Goal: Find specific page/section: Find specific page/section

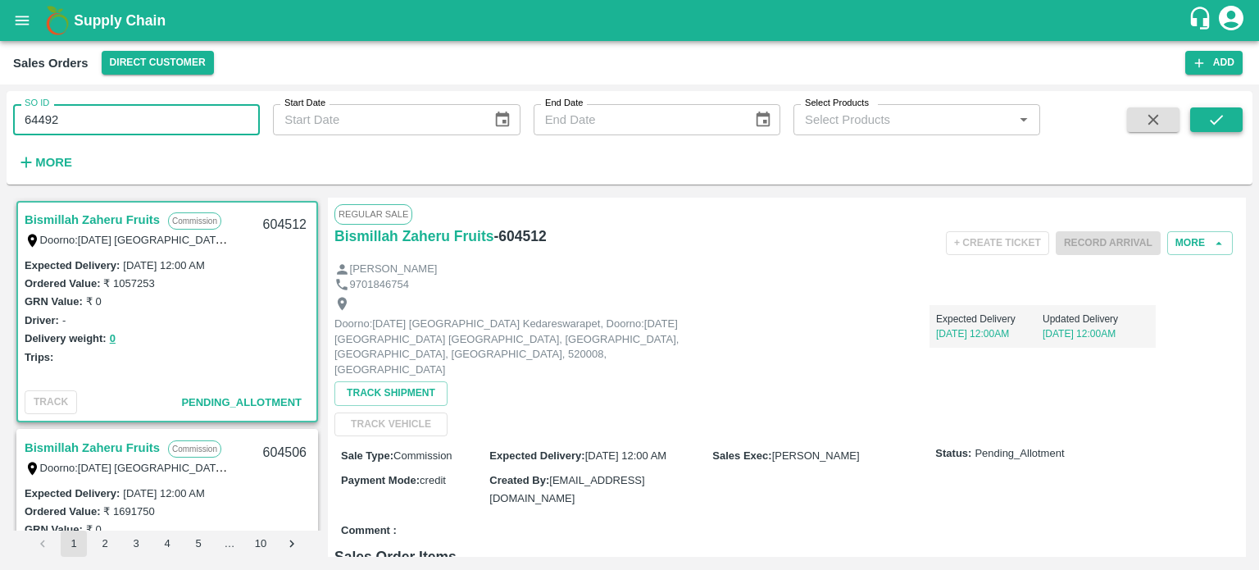
type input "64492"
click at [1212, 123] on icon "submit" at bounding box center [1217, 120] width 18 height 18
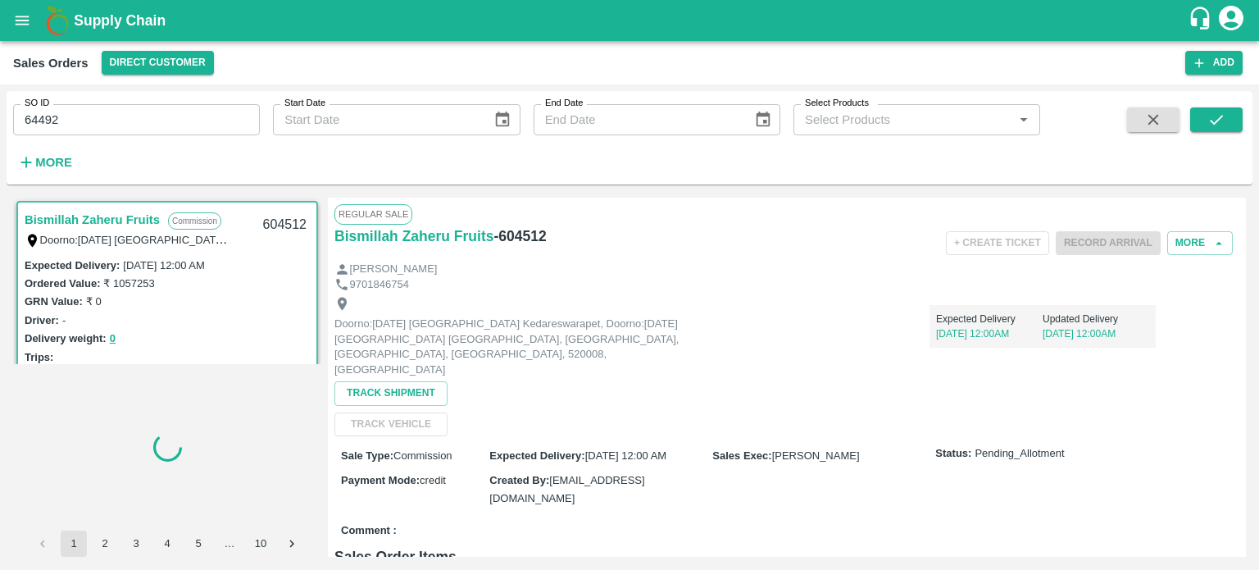
click at [33, 118] on input "64492" at bounding box center [136, 119] width 247 height 31
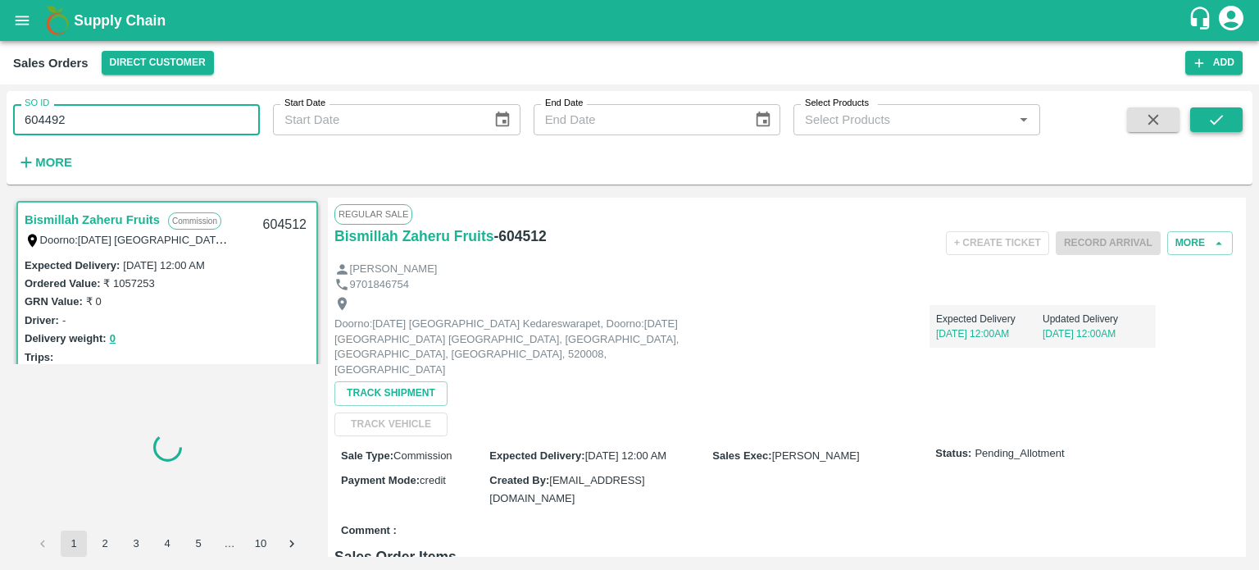
click at [1221, 123] on icon "submit" at bounding box center [1217, 120] width 18 height 18
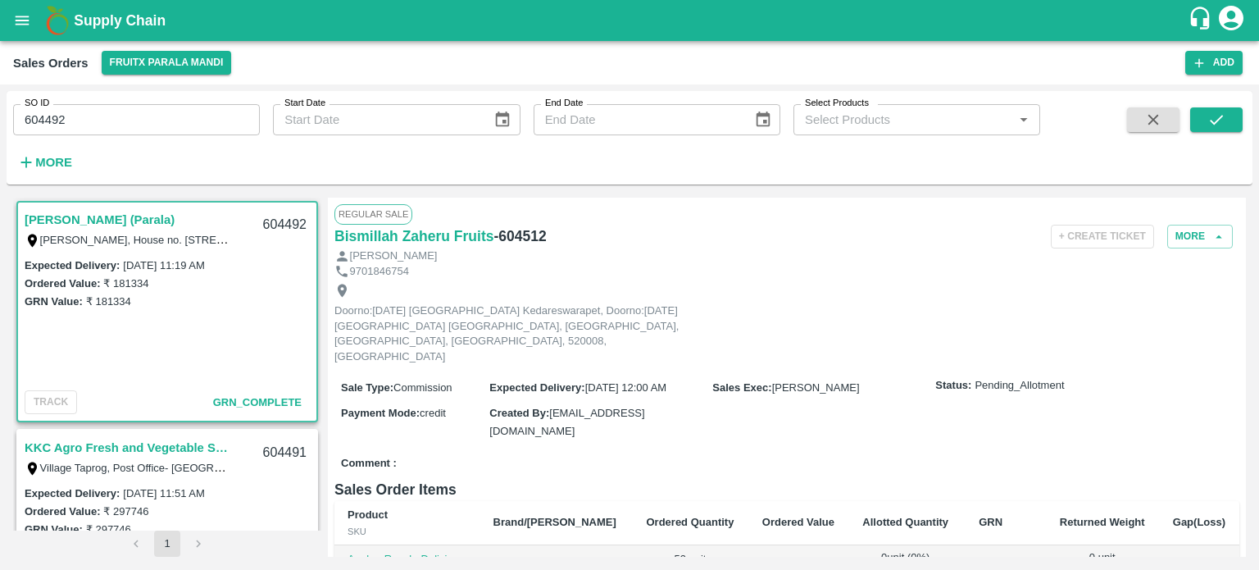
click at [150, 216] on link "Mohammed Akram (Parala)" at bounding box center [100, 219] width 150 height 21
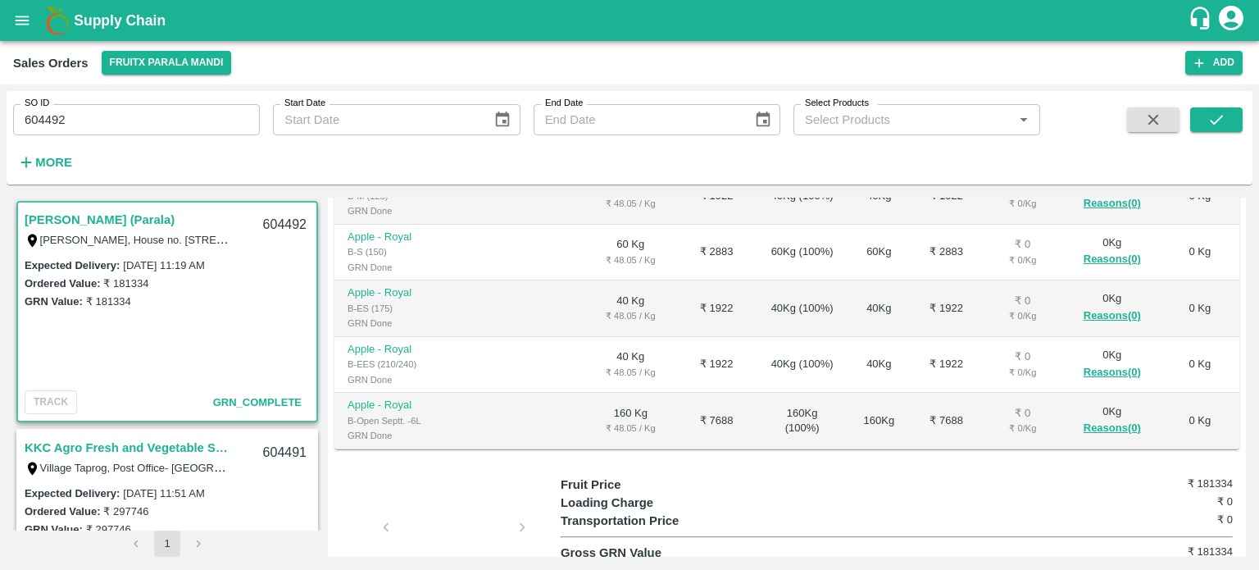
scroll to position [410, 0]
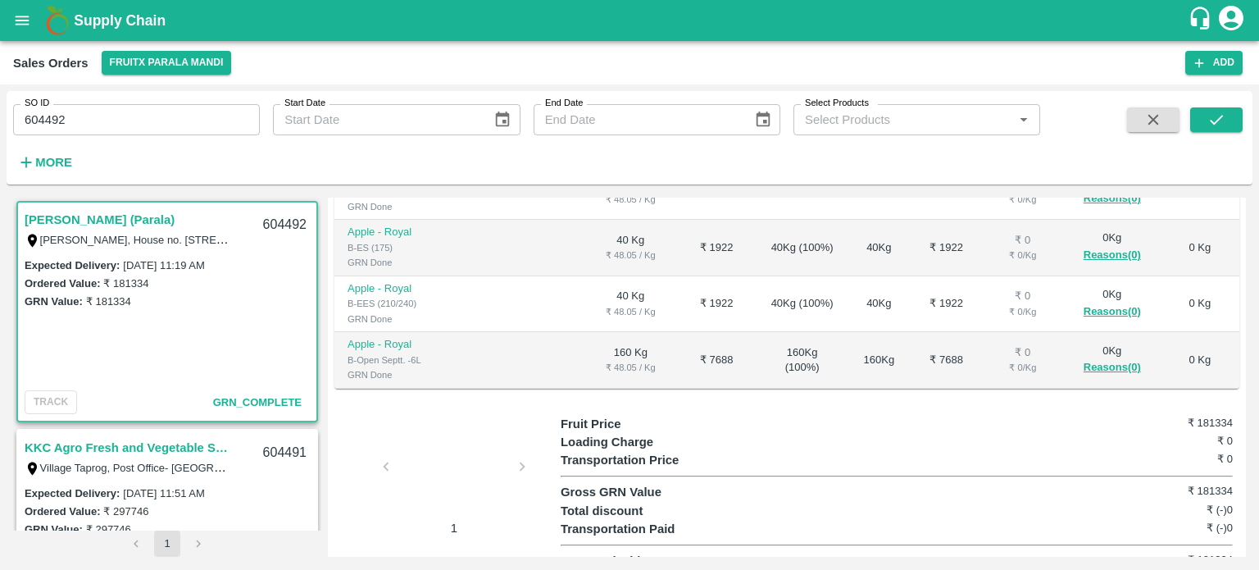
click at [170, 112] on input "604492" at bounding box center [136, 119] width 247 height 31
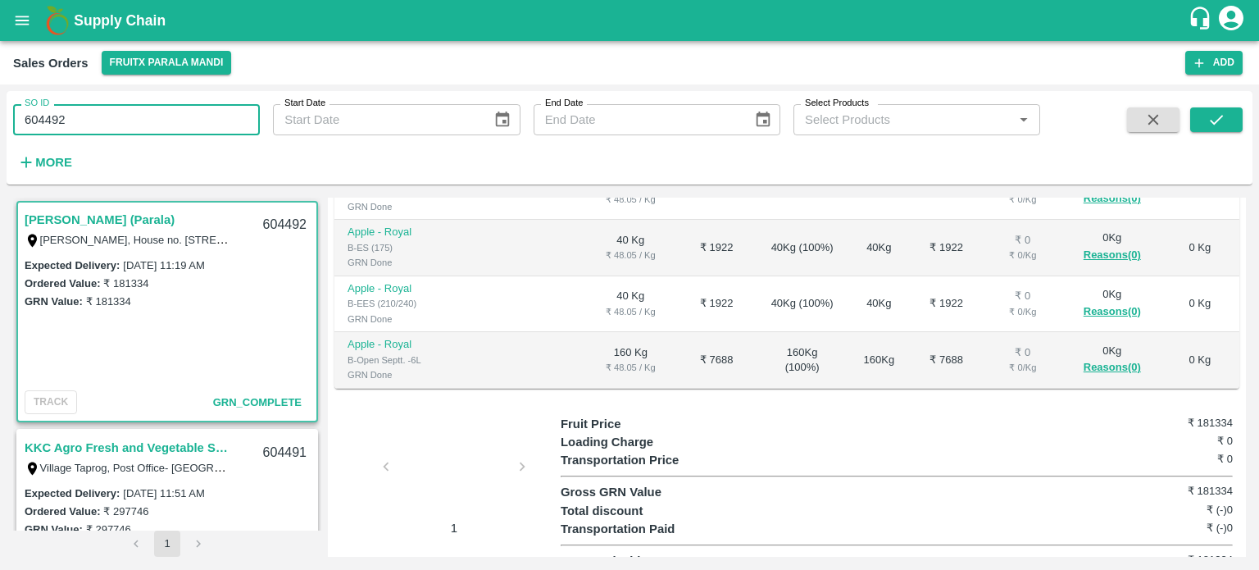
click at [138, 124] on input "604492" at bounding box center [136, 119] width 247 height 31
drag, startPoint x: 52, startPoint y: 110, endPoint x: 154, endPoint y: 112, distance: 102.5
click at [154, 112] on input "604492" at bounding box center [136, 119] width 247 height 31
click at [147, 109] on input "604489" at bounding box center [136, 119] width 247 height 31
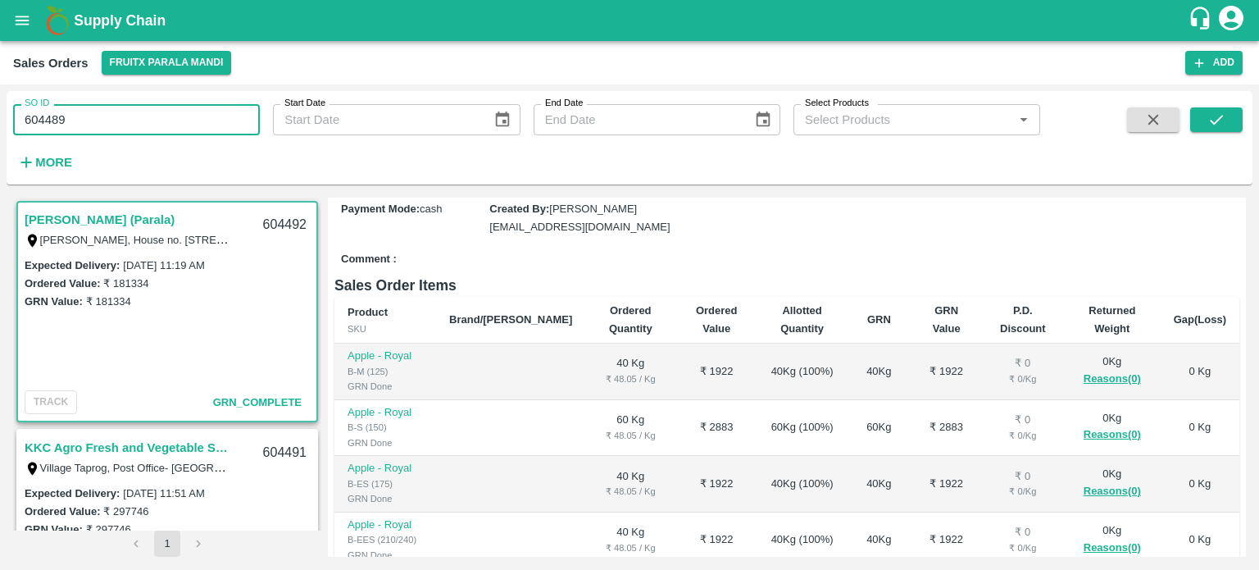
scroll to position [0, 0]
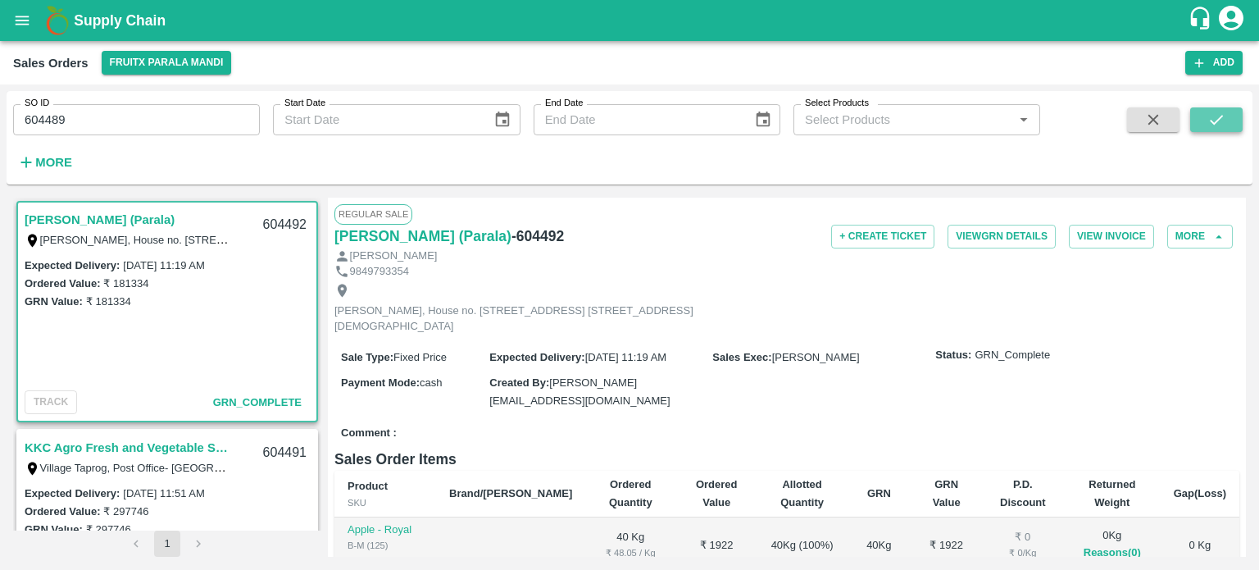
click at [1213, 114] on icon "submit" at bounding box center [1217, 120] width 18 height 18
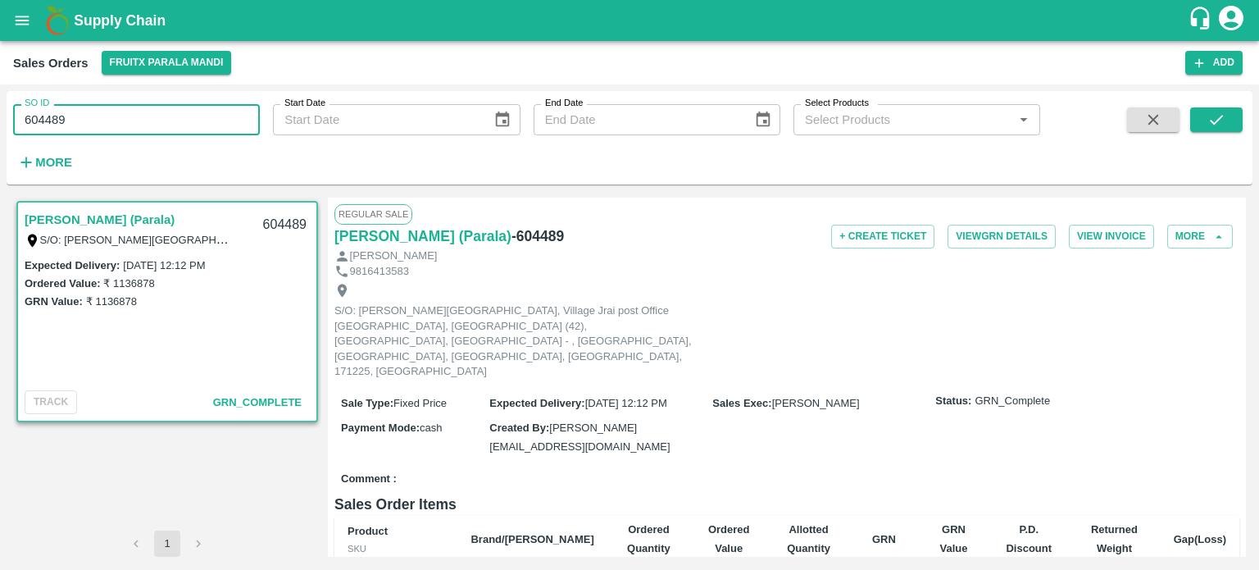
click at [143, 115] on input "604489" at bounding box center [136, 119] width 247 height 31
drag, startPoint x: 49, startPoint y: 116, endPoint x: 139, endPoint y: 111, distance: 90.3
click at [138, 111] on input "604489" at bounding box center [136, 119] width 247 height 31
click at [1204, 131] on button "submit" at bounding box center [1216, 119] width 52 height 25
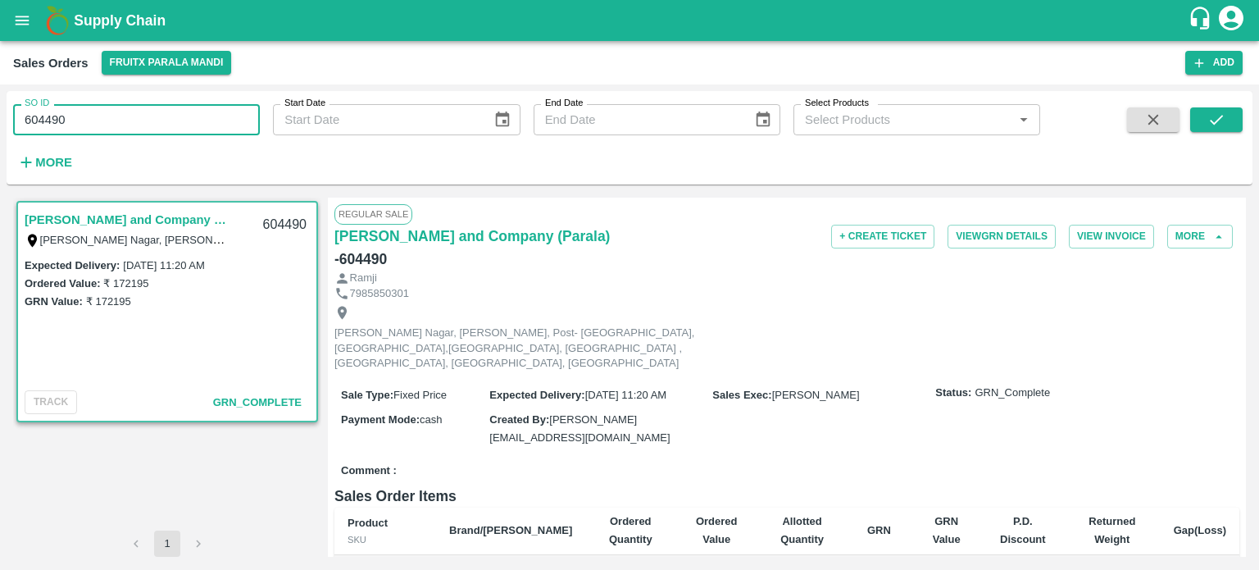
click at [159, 111] on input "604490" at bounding box center [136, 119] width 247 height 31
drag, startPoint x: 51, startPoint y: 112, endPoint x: 116, endPoint y: 109, distance: 64.8
click at [116, 111] on input "604490" at bounding box center [136, 119] width 247 height 31
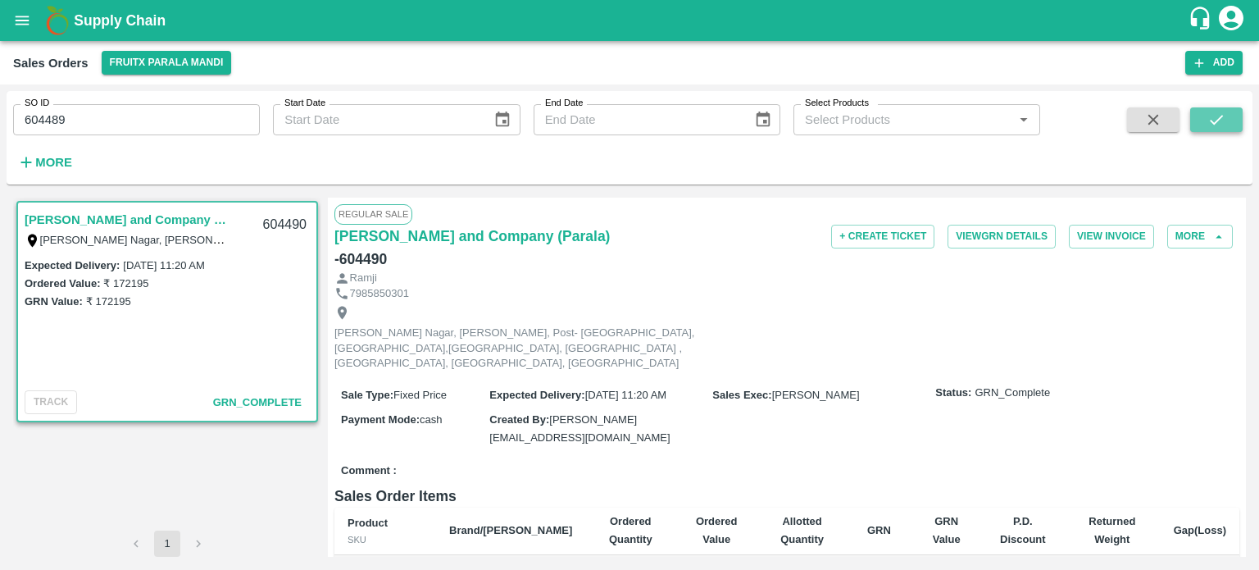
click at [1212, 116] on icon "submit" at bounding box center [1217, 120] width 18 height 18
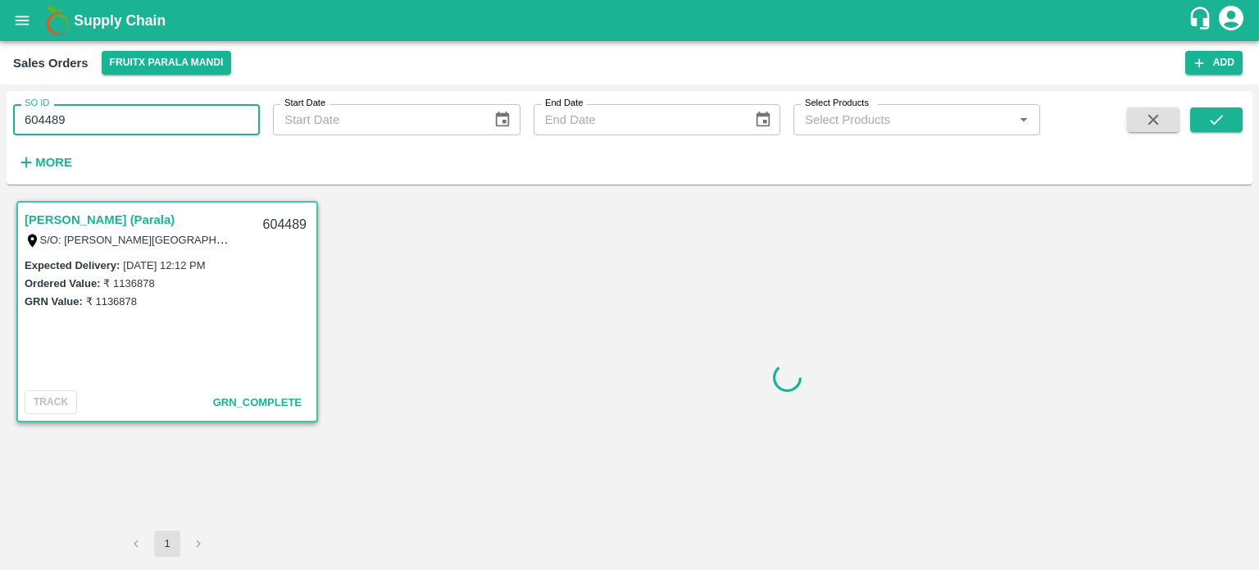
drag, startPoint x: 120, startPoint y: 119, endPoint x: 0, endPoint y: 123, distance: 119.8
click at [0, 123] on div "SO ID 604489 SO ID Start Date Start Date End Date End Date Select Products Sele…" at bounding box center [629, 326] width 1259 height 485
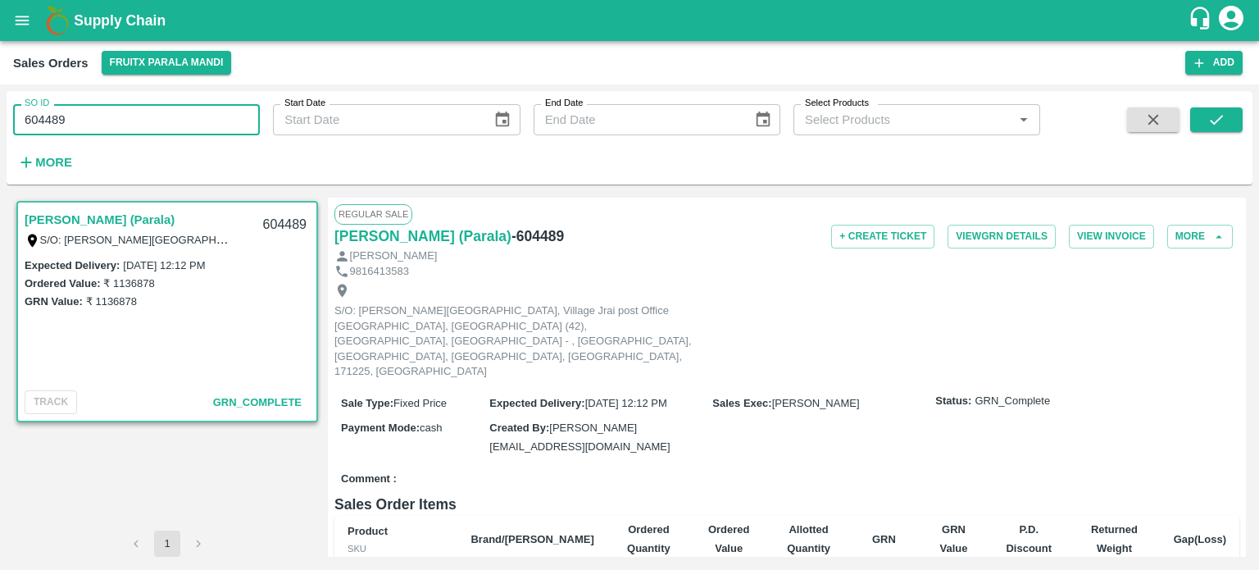
paste input "text"
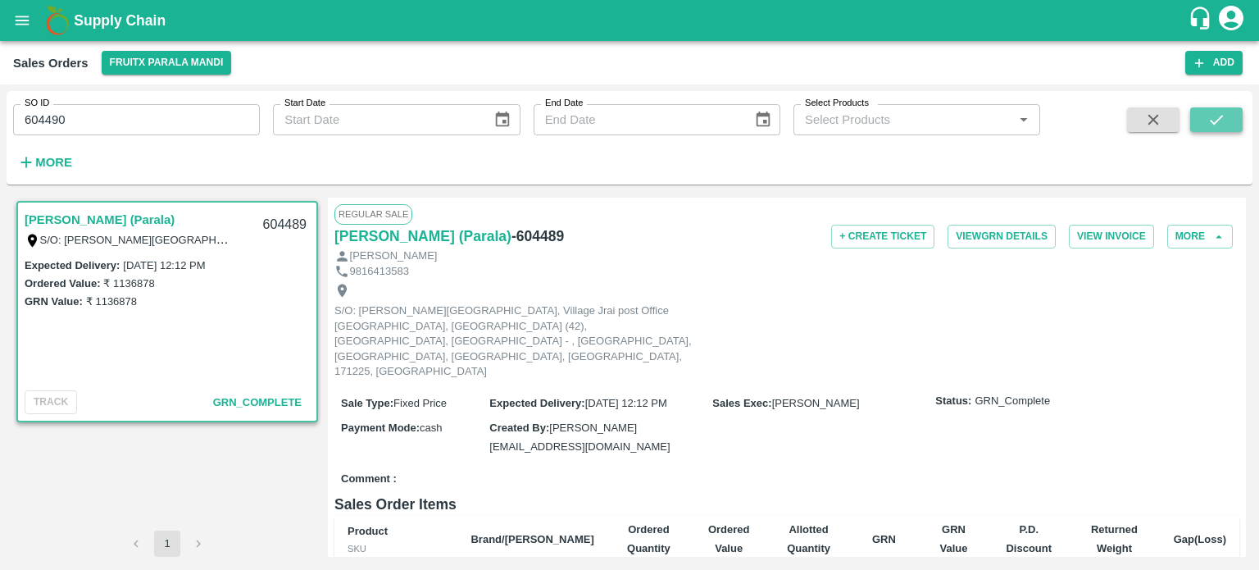
click at [1219, 123] on icon "submit" at bounding box center [1217, 120] width 18 height 18
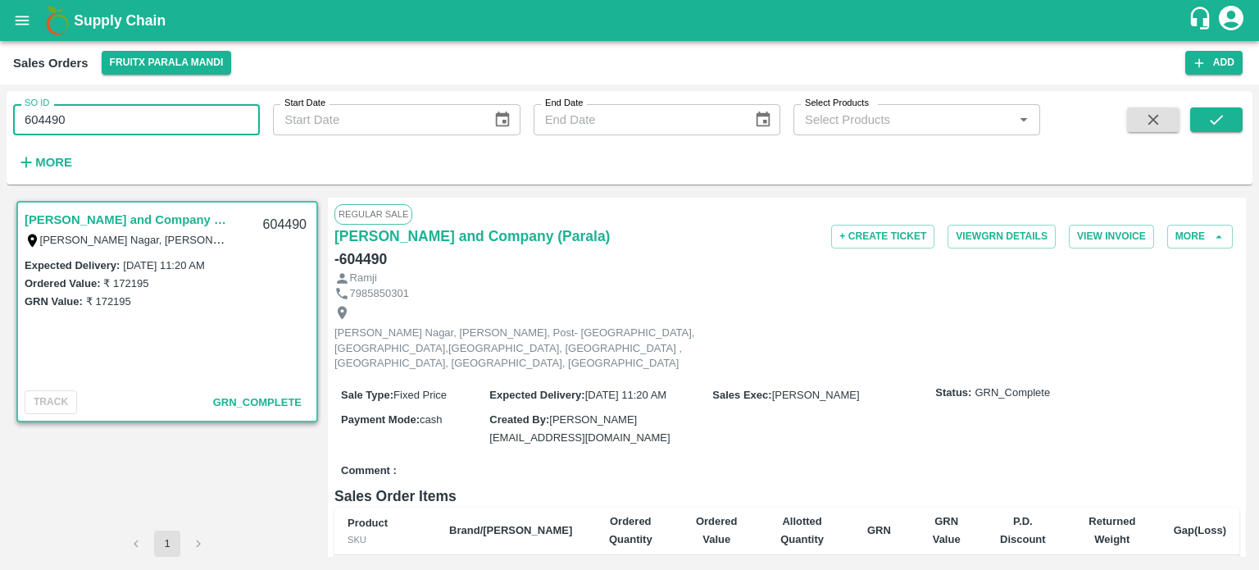
drag, startPoint x: 52, startPoint y: 113, endPoint x: 134, endPoint y: 121, distance: 82.3
click at [134, 121] on input "604490" at bounding box center [136, 119] width 247 height 31
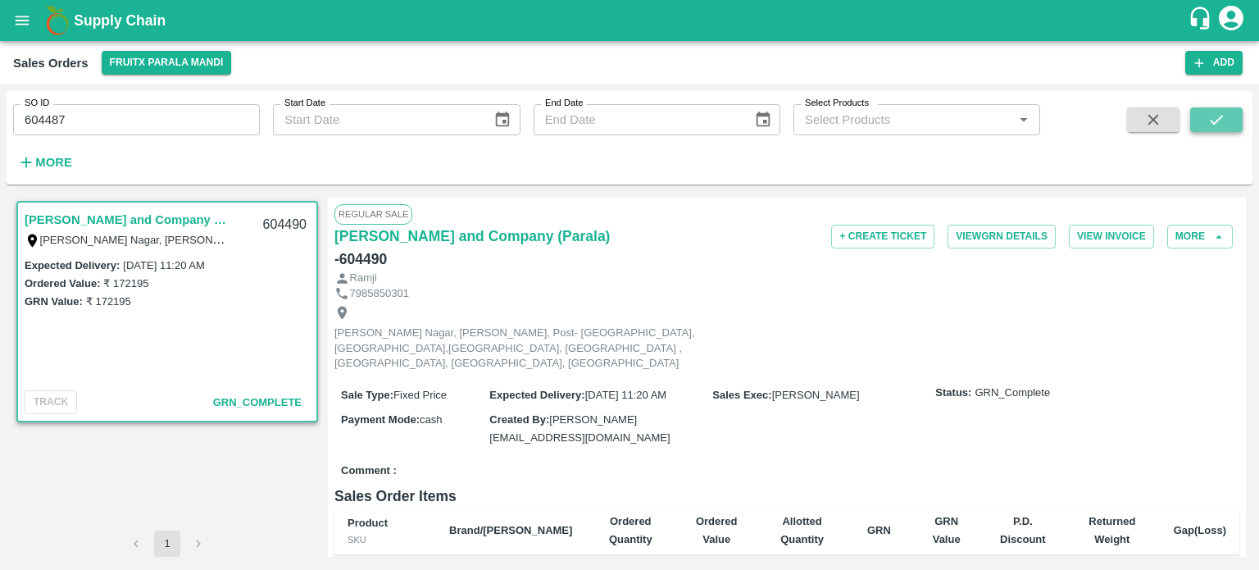
click at [1211, 121] on icon "submit" at bounding box center [1216, 120] width 13 height 10
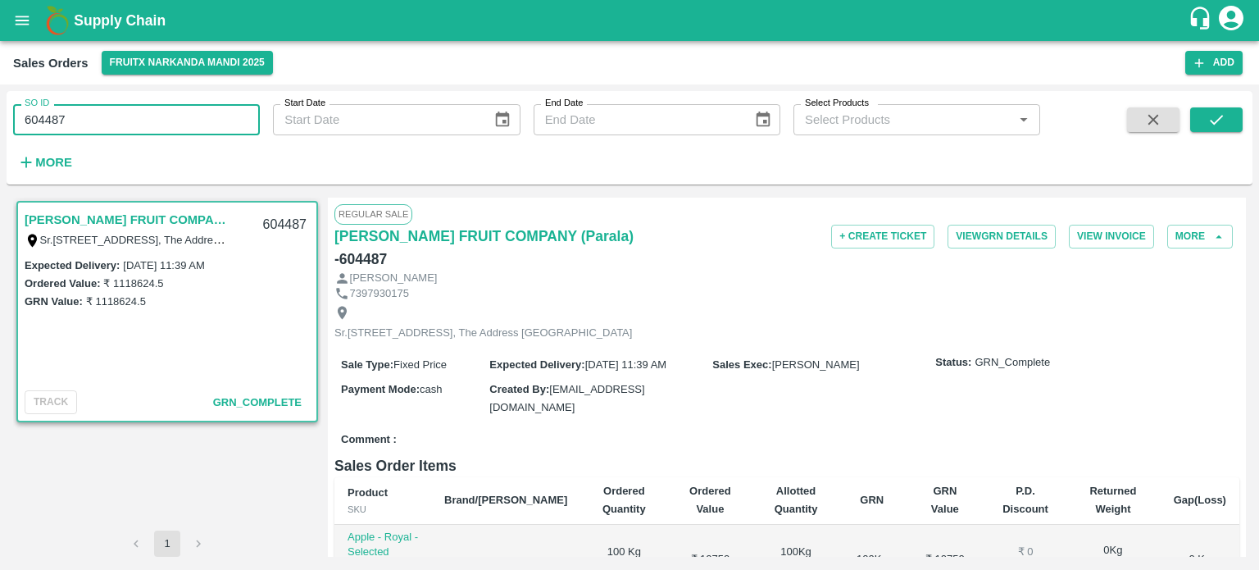
click at [143, 112] on input "604487" at bounding box center [136, 119] width 247 height 31
drag, startPoint x: 51, startPoint y: 115, endPoint x: 203, endPoint y: 130, distance: 153.2
click at [203, 130] on input "604487" at bounding box center [136, 119] width 247 height 31
click at [202, 121] on input "604499" at bounding box center [136, 119] width 247 height 31
click at [1226, 121] on button "submit" at bounding box center [1216, 119] width 52 height 25
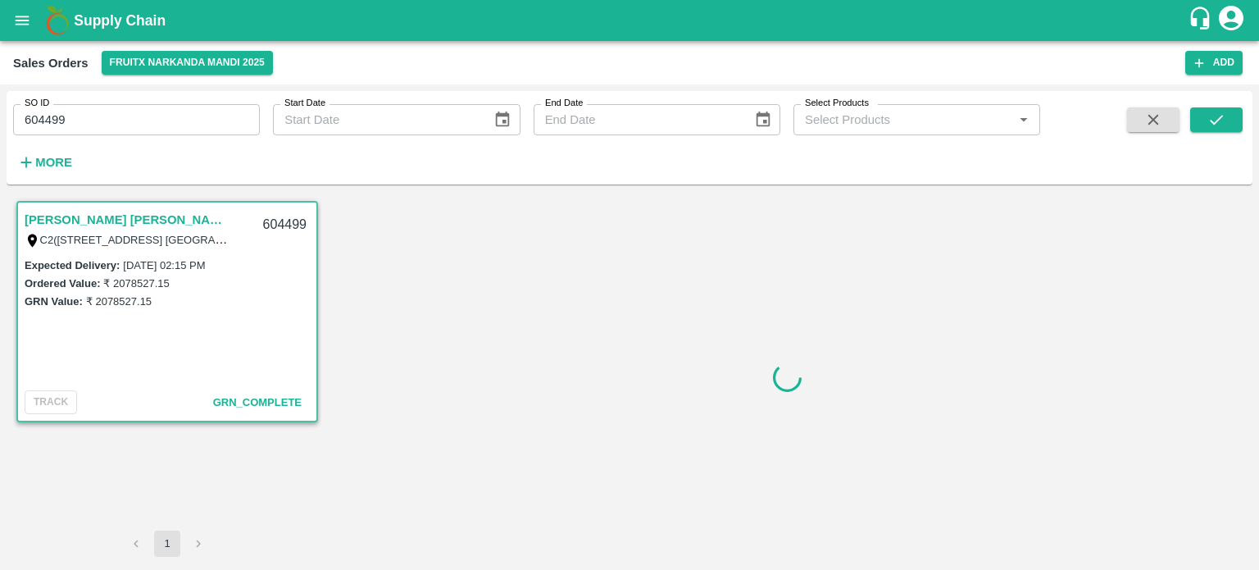
click at [106, 122] on input "604499" at bounding box center [136, 119] width 247 height 31
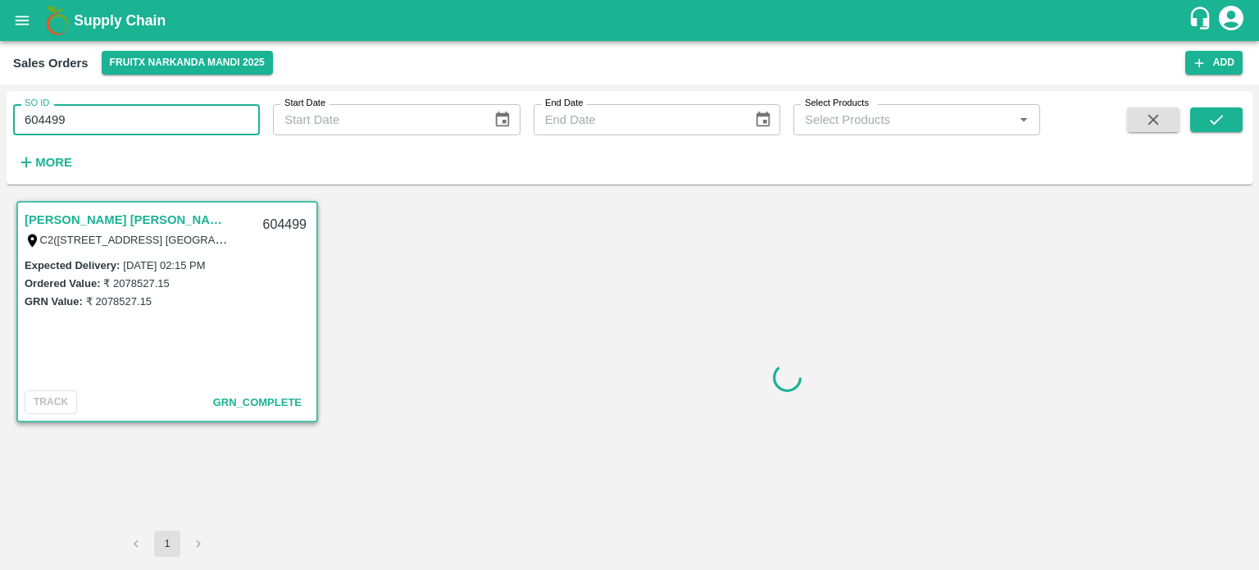
drag, startPoint x: 48, startPoint y: 114, endPoint x: 202, endPoint y: 114, distance: 154.1
click at [202, 114] on input "604499" at bounding box center [136, 119] width 247 height 31
click at [198, 111] on input "604509" at bounding box center [136, 119] width 247 height 31
drag, startPoint x: 45, startPoint y: 116, endPoint x: 174, endPoint y: 122, distance: 128.9
click at [181, 128] on input "604509" at bounding box center [136, 119] width 247 height 31
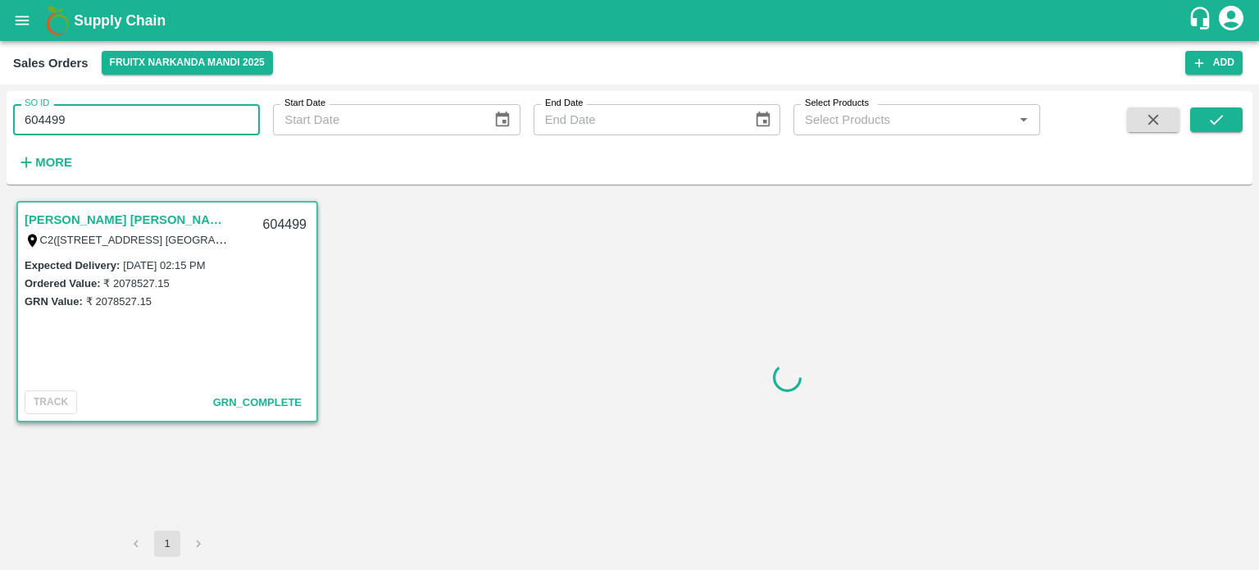
drag, startPoint x: 174, startPoint y: 122, endPoint x: 19, endPoint y: 117, distance: 155.0
click at [19, 117] on input "604499" at bounding box center [136, 119] width 247 height 31
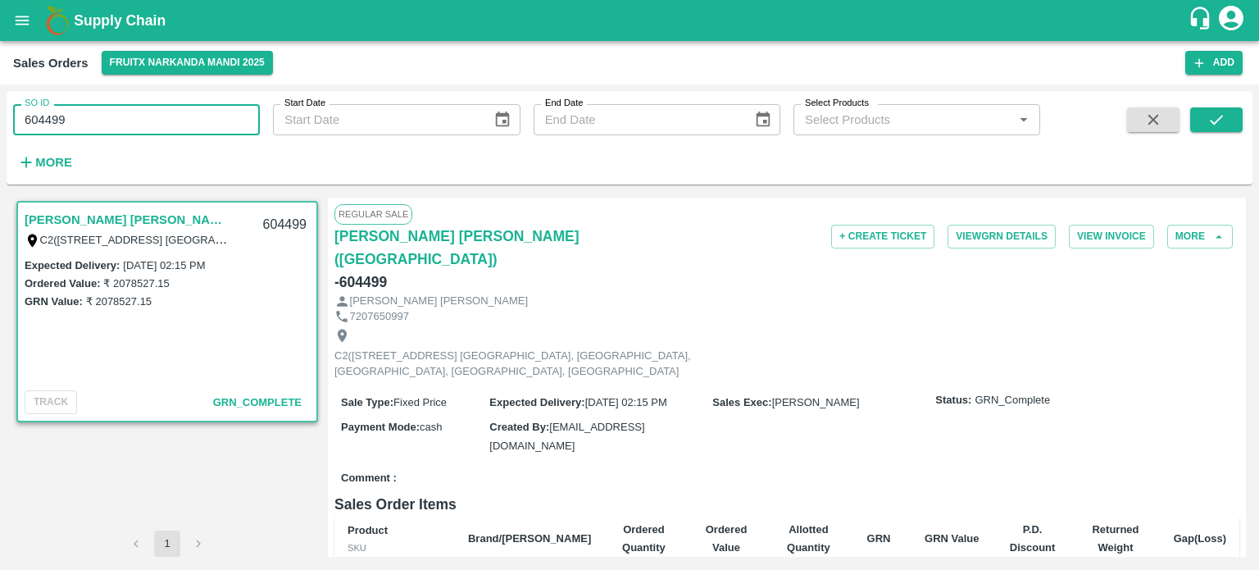
click at [121, 111] on input "604499" at bounding box center [136, 119] width 247 height 31
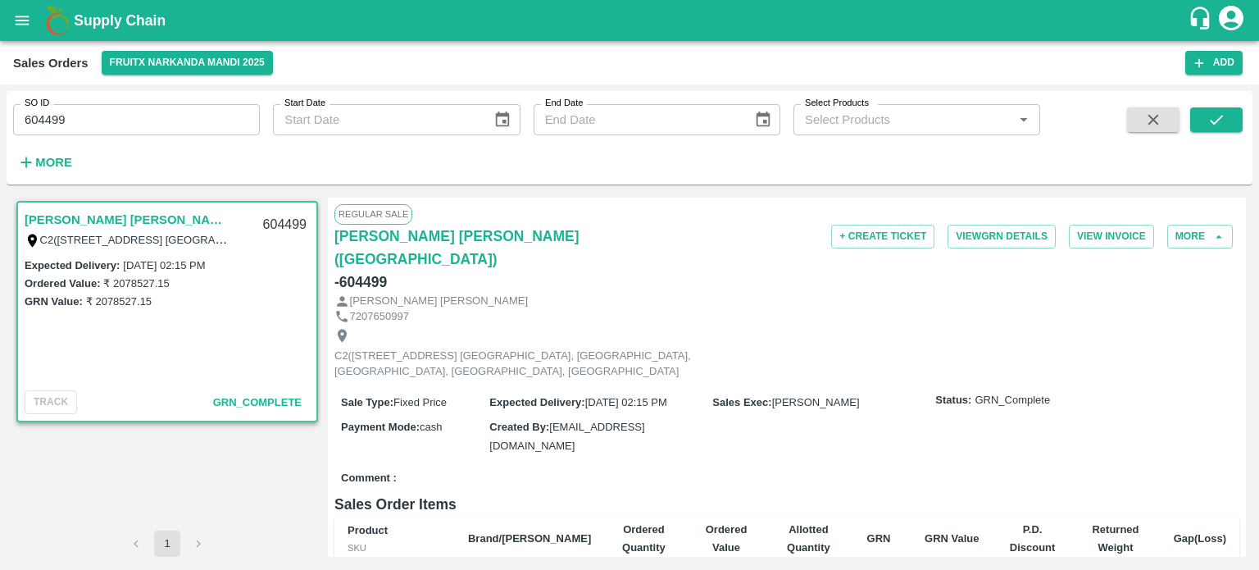
click at [44, 110] on label "SO ID" at bounding box center [37, 103] width 25 height 13
click at [44, 110] on input "604499" at bounding box center [136, 119] width 247 height 31
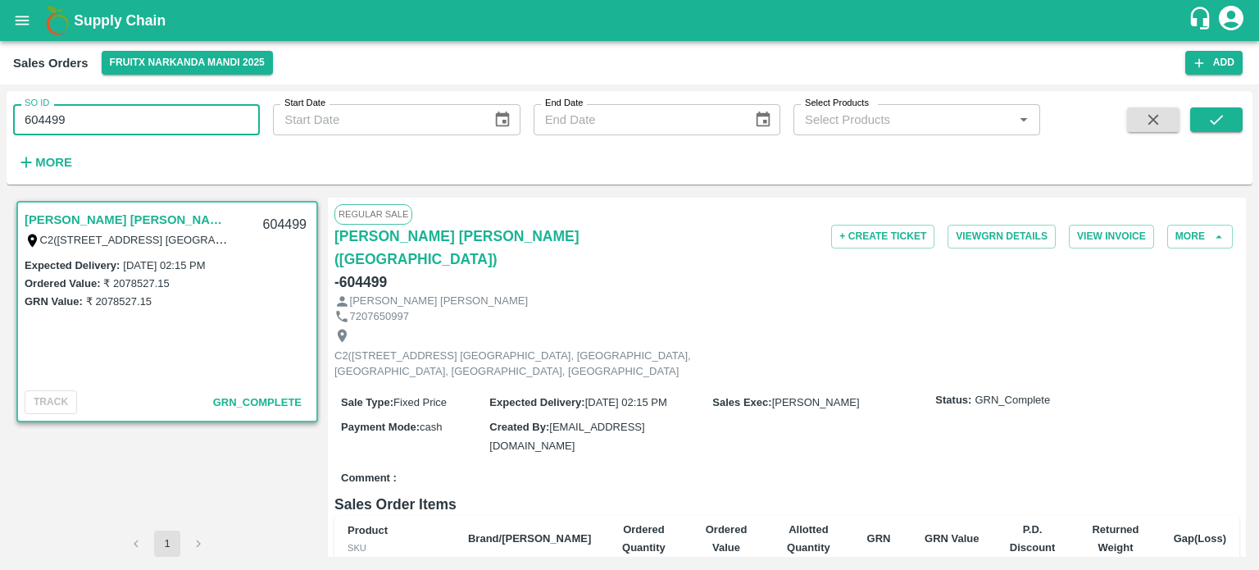
drag, startPoint x: 46, startPoint y: 119, endPoint x: 172, endPoint y: 134, distance: 127.1
click at [172, 134] on input "604499" at bounding box center [136, 119] width 247 height 31
click at [167, 125] on input "604509" at bounding box center [136, 119] width 247 height 31
click at [1210, 123] on icon "submit" at bounding box center [1217, 120] width 18 height 18
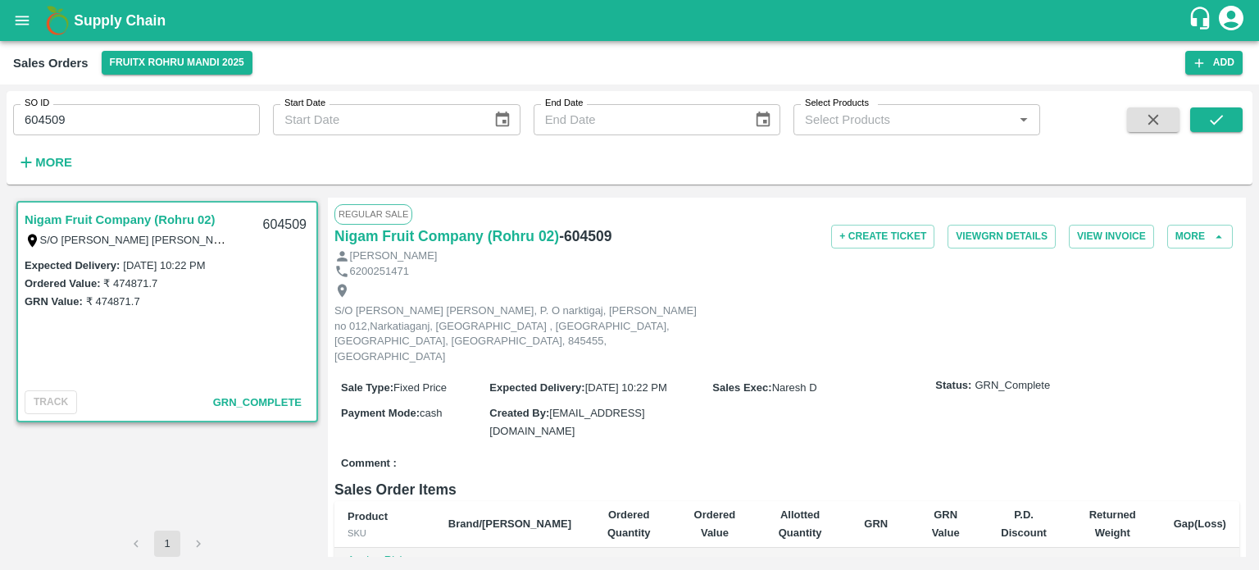
click at [89, 128] on input "604509" at bounding box center [136, 119] width 247 height 31
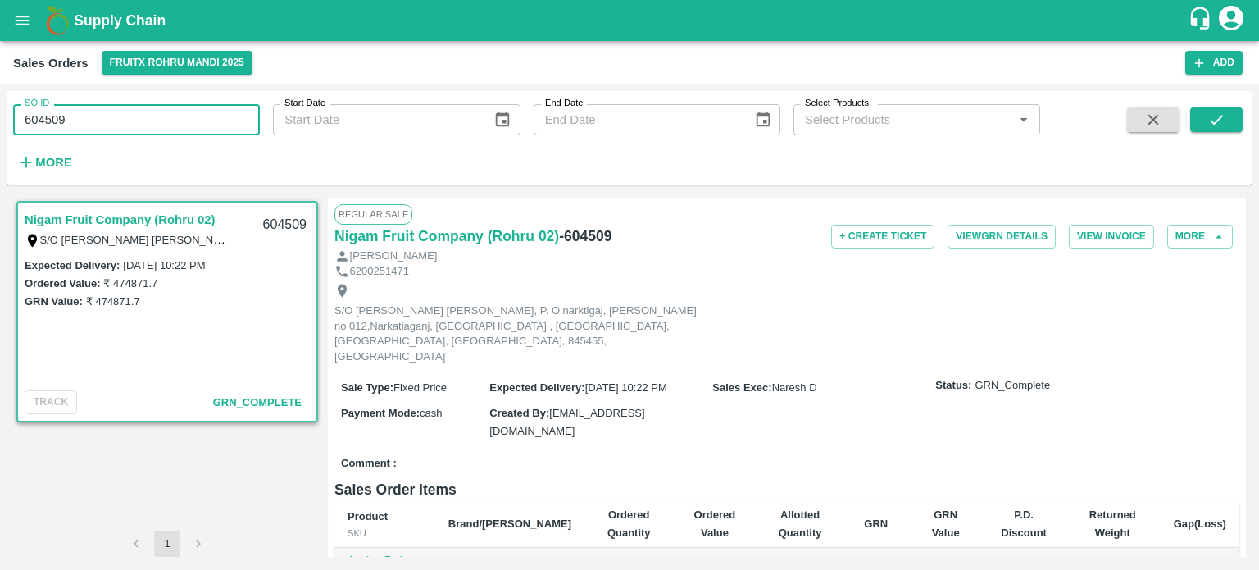
drag, startPoint x: 45, startPoint y: 115, endPoint x: 143, endPoint y: 121, distance: 98.5
click at [143, 121] on input "604509" at bounding box center [136, 119] width 247 height 31
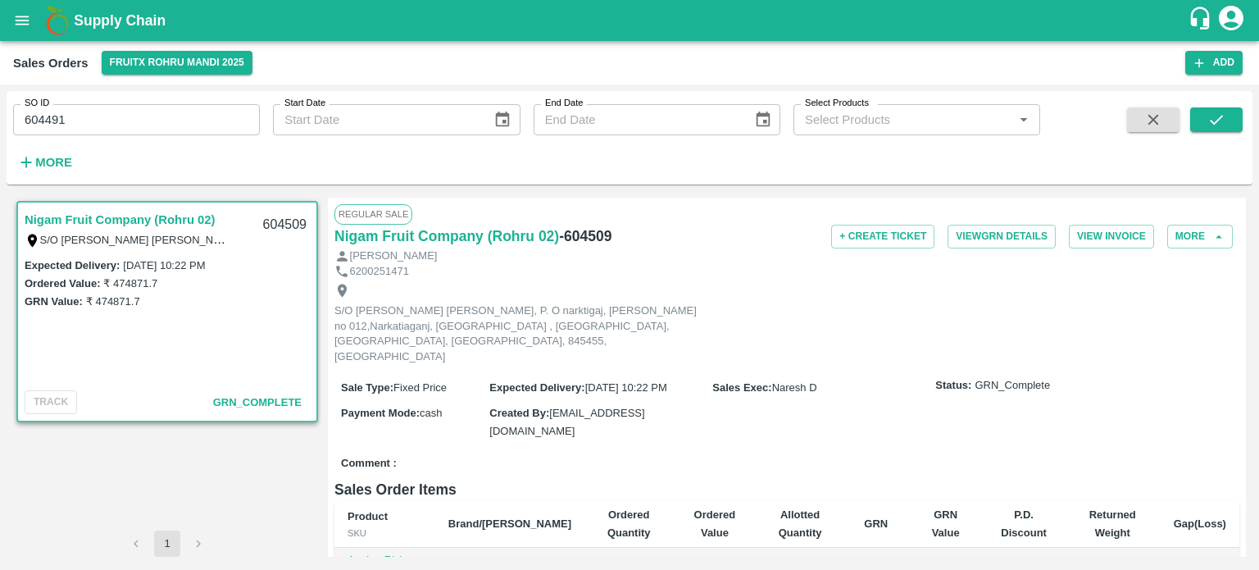
click at [1185, 124] on span at bounding box center [1154, 140] width 66 height 67
click at [1195, 124] on button "submit" at bounding box center [1216, 119] width 52 height 25
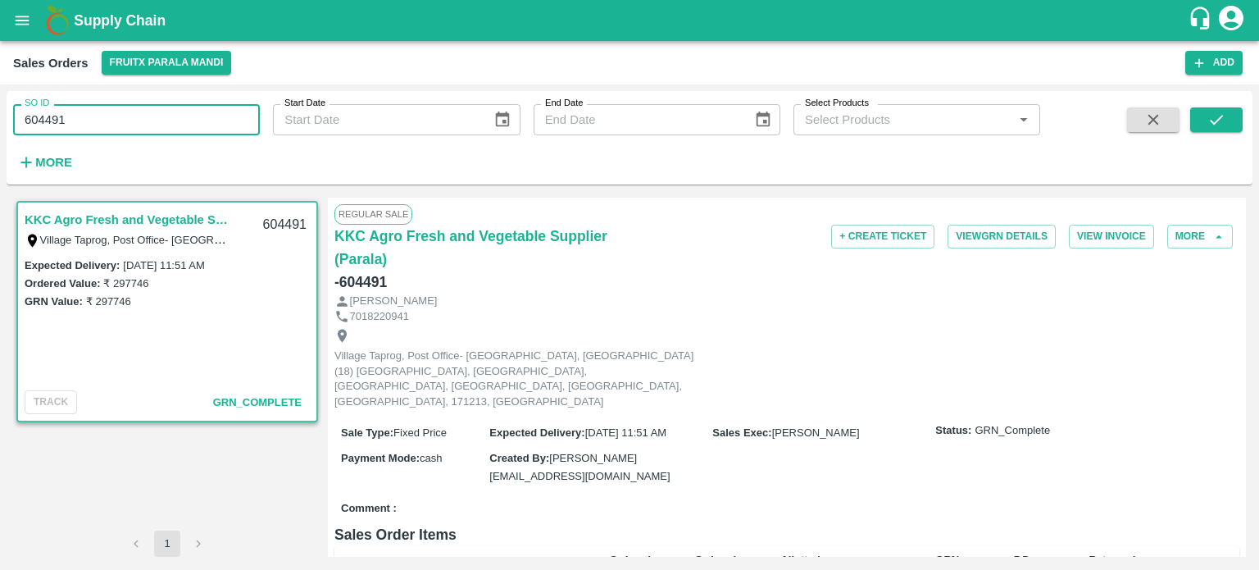
drag, startPoint x: 52, startPoint y: 112, endPoint x: 134, endPoint y: 114, distance: 82.8
click at [135, 120] on input "604491" at bounding box center [136, 119] width 247 height 31
click at [233, 119] on input "604488" at bounding box center [136, 119] width 247 height 31
drag, startPoint x: 1211, startPoint y: 127, endPoint x: 1101, endPoint y: 147, distance: 111.6
click at [1211, 127] on icon "submit" at bounding box center [1217, 120] width 18 height 18
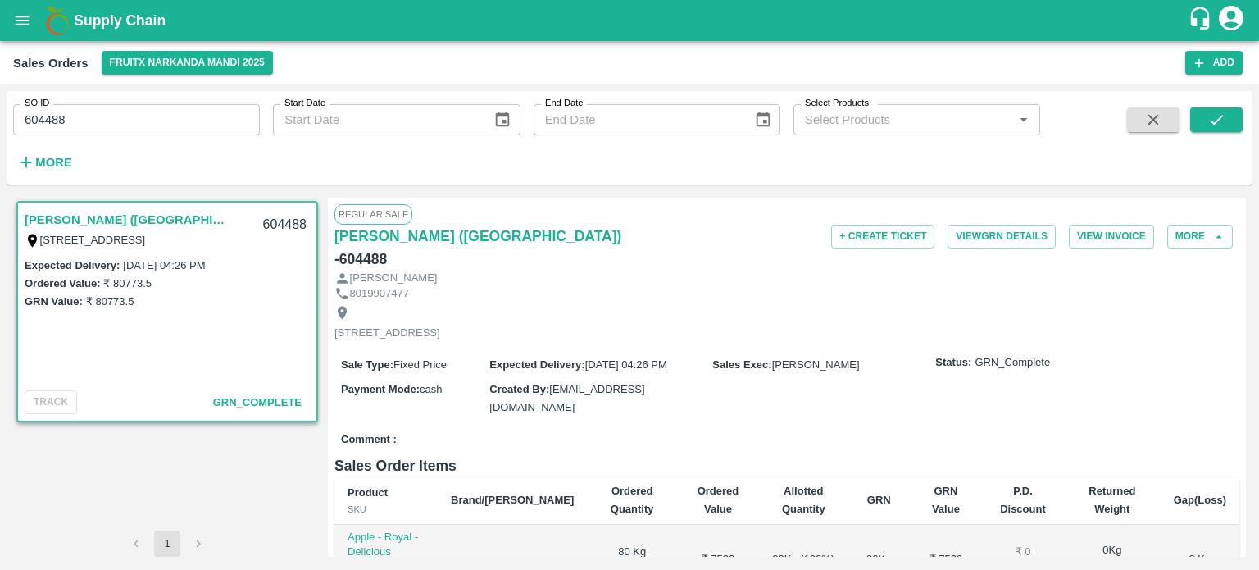
click at [167, 109] on input "604488" at bounding box center [136, 119] width 247 height 31
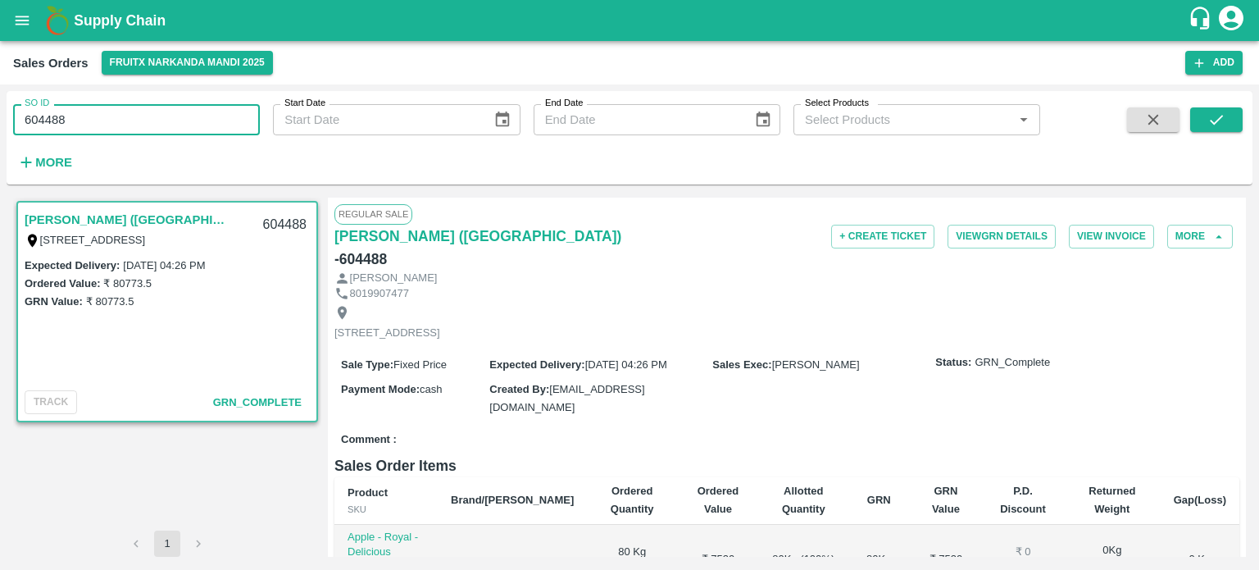
drag, startPoint x: 51, startPoint y: 113, endPoint x: 171, endPoint y: 107, distance: 119.8
click at [171, 107] on input "604488" at bounding box center [136, 119] width 247 height 31
click at [157, 116] on input "604493" at bounding box center [136, 119] width 247 height 31
click at [1201, 112] on button "submit" at bounding box center [1216, 119] width 52 height 25
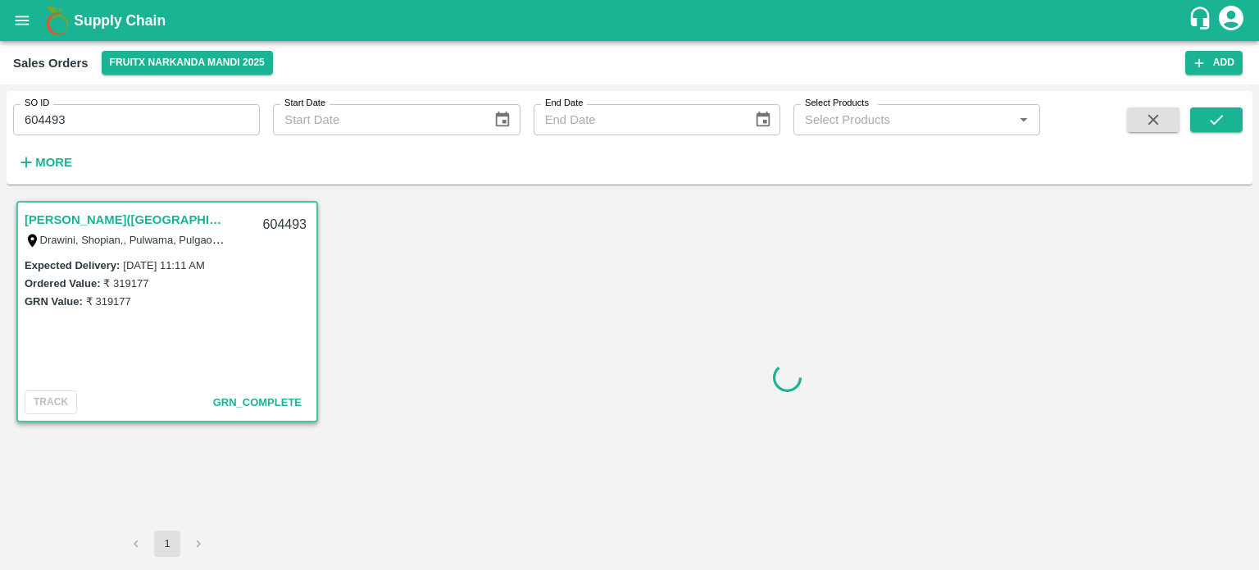
click at [214, 145] on div "SO ID 604493 SO ID Start Date Start Date End Date End Date Select Products Sele…" at bounding box center [520, 133] width 1040 height 85
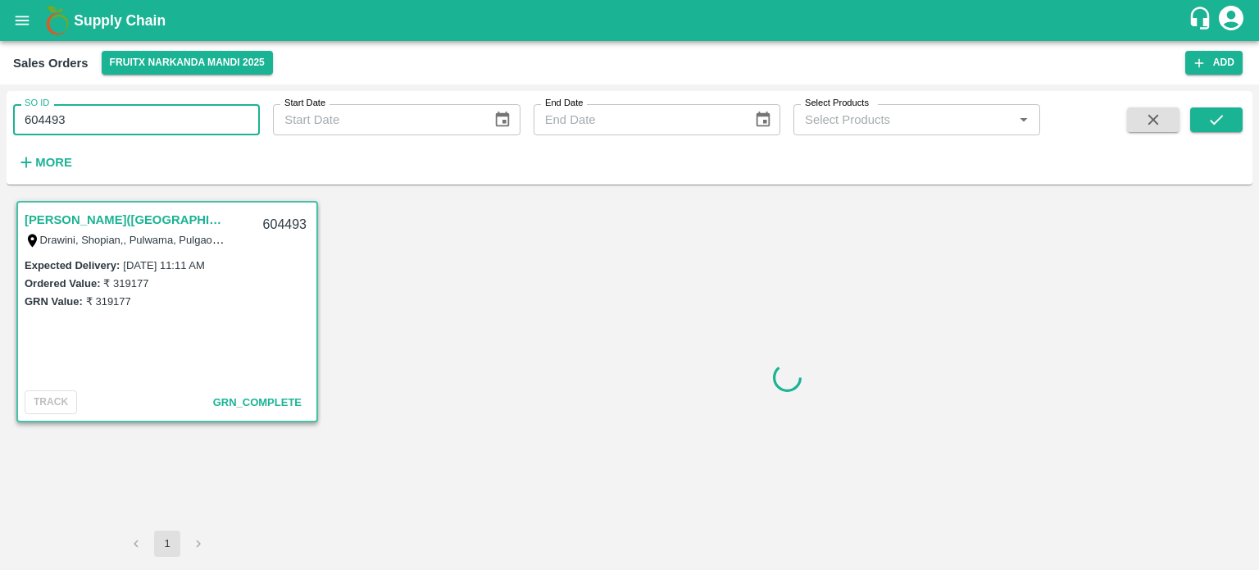
click at [211, 124] on input "604493" at bounding box center [136, 119] width 247 height 31
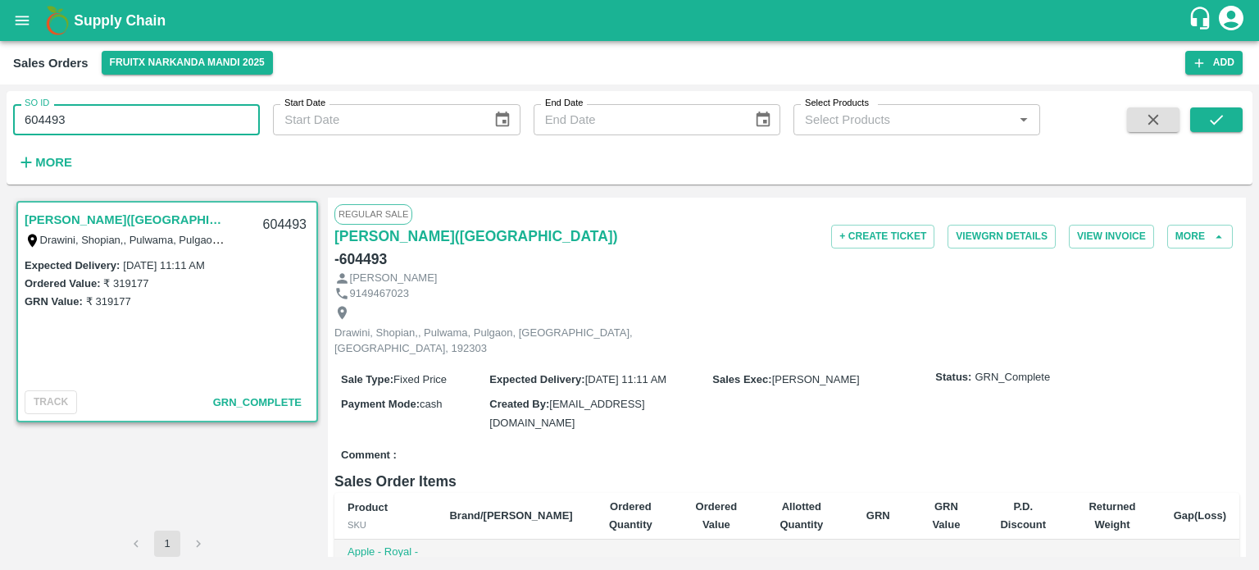
click at [144, 112] on input "604493" at bounding box center [136, 119] width 247 height 31
click at [152, 114] on input "604497" at bounding box center [136, 119] width 247 height 31
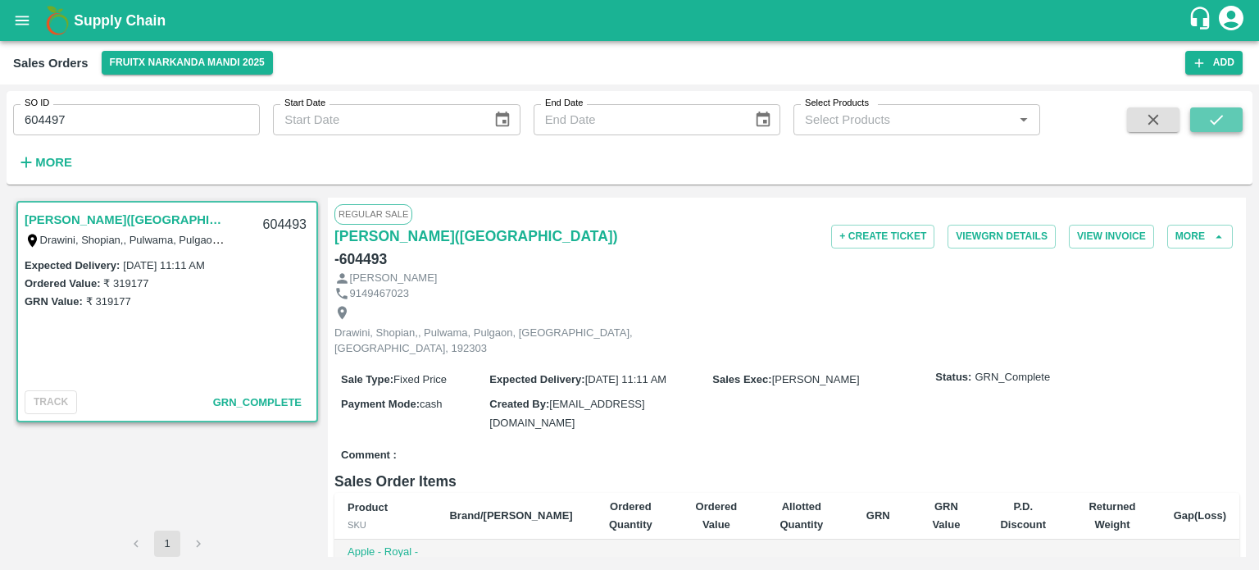
click at [1208, 108] on button "submit" at bounding box center [1216, 119] width 52 height 25
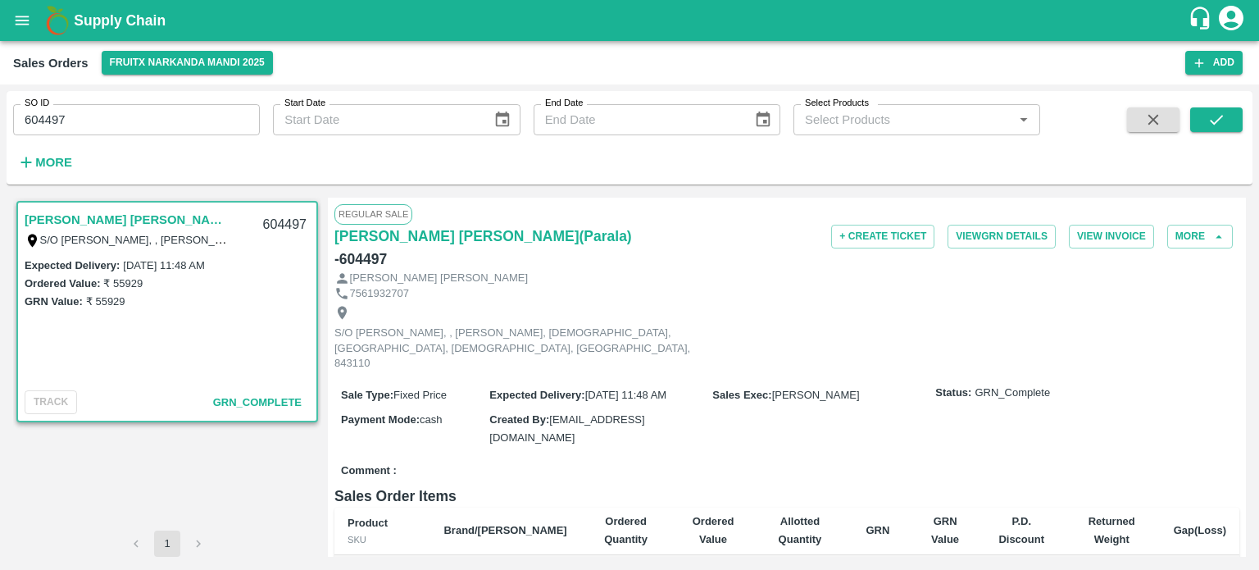
click at [126, 125] on input "604497" at bounding box center [136, 119] width 247 height 31
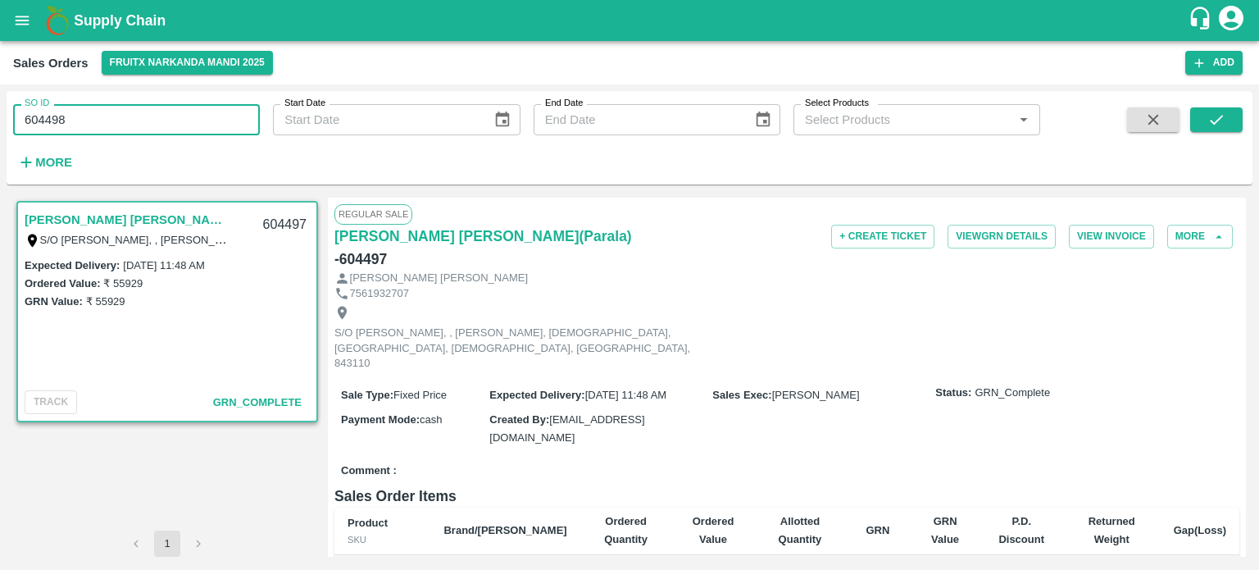
click at [126, 125] on input "604498" at bounding box center [136, 119] width 247 height 31
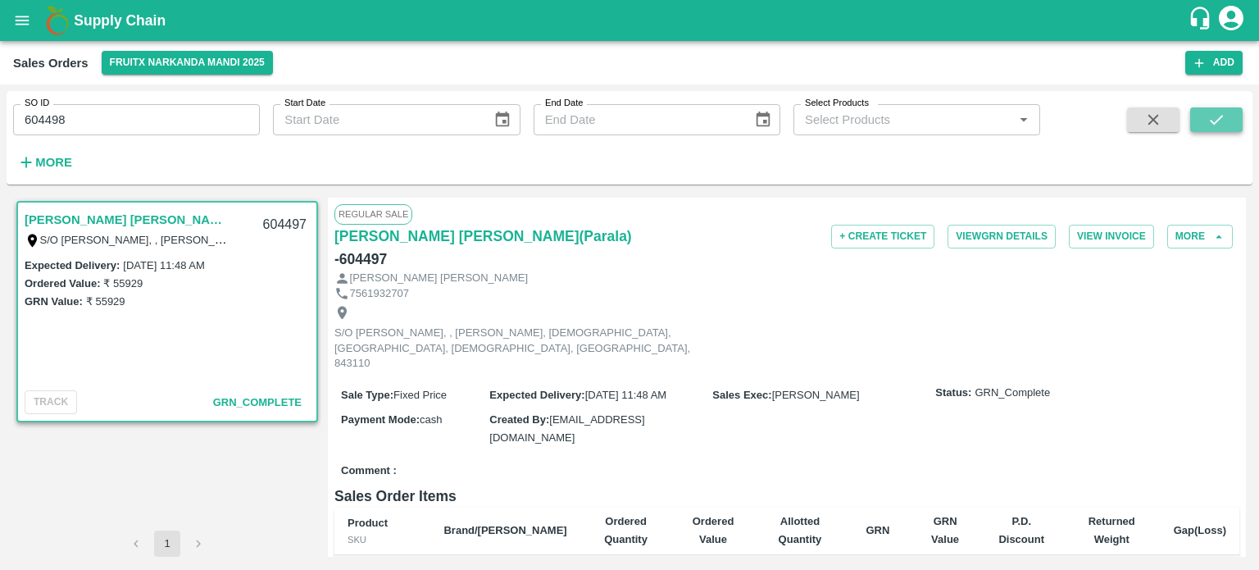
click at [1216, 118] on icon "submit" at bounding box center [1217, 120] width 18 height 18
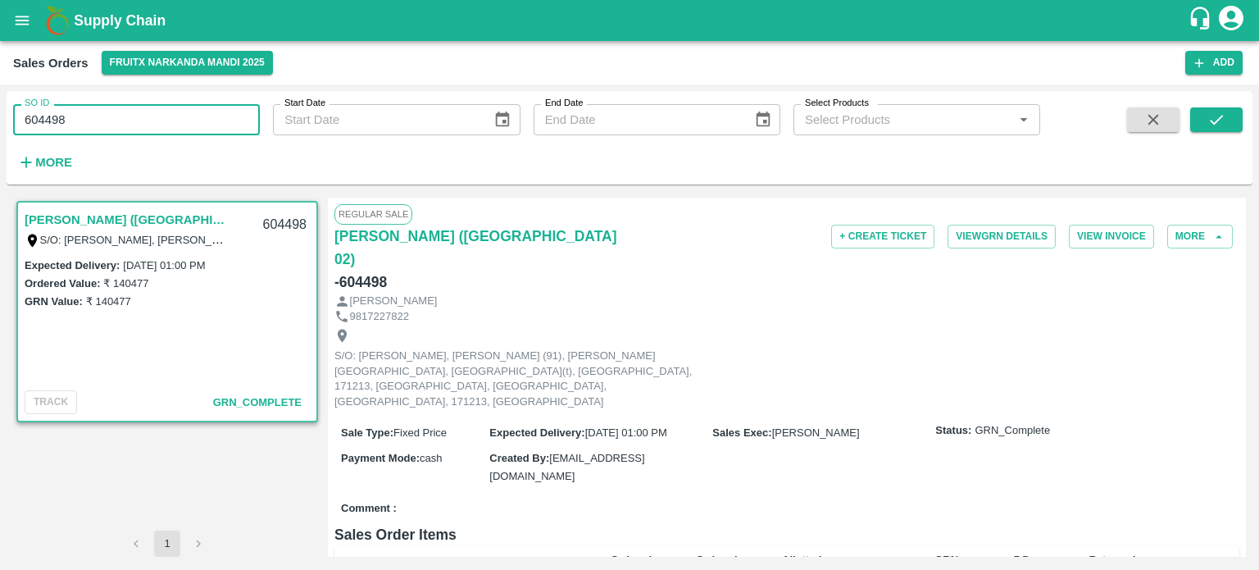
drag, startPoint x: 45, startPoint y: 118, endPoint x: 171, endPoint y: 111, distance: 125.6
click at [197, 118] on input "604498" at bounding box center [136, 119] width 247 height 31
click at [171, 111] on input "604507" at bounding box center [136, 119] width 247 height 31
click at [1205, 126] on button "submit" at bounding box center [1216, 119] width 52 height 25
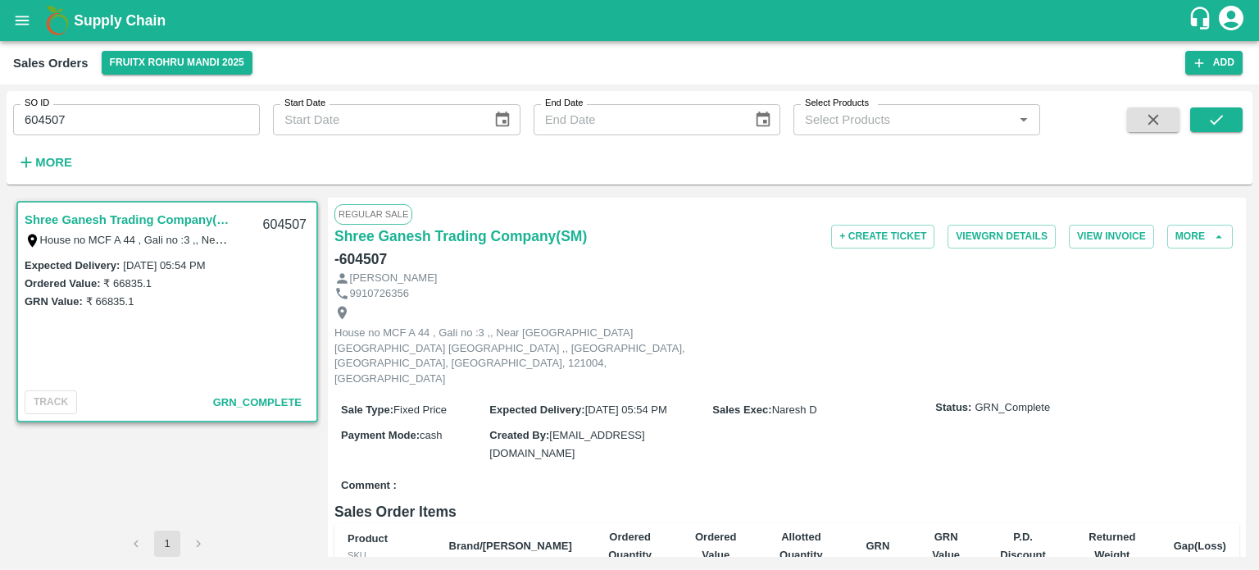
click at [178, 127] on input "604507" at bounding box center [136, 119] width 247 height 31
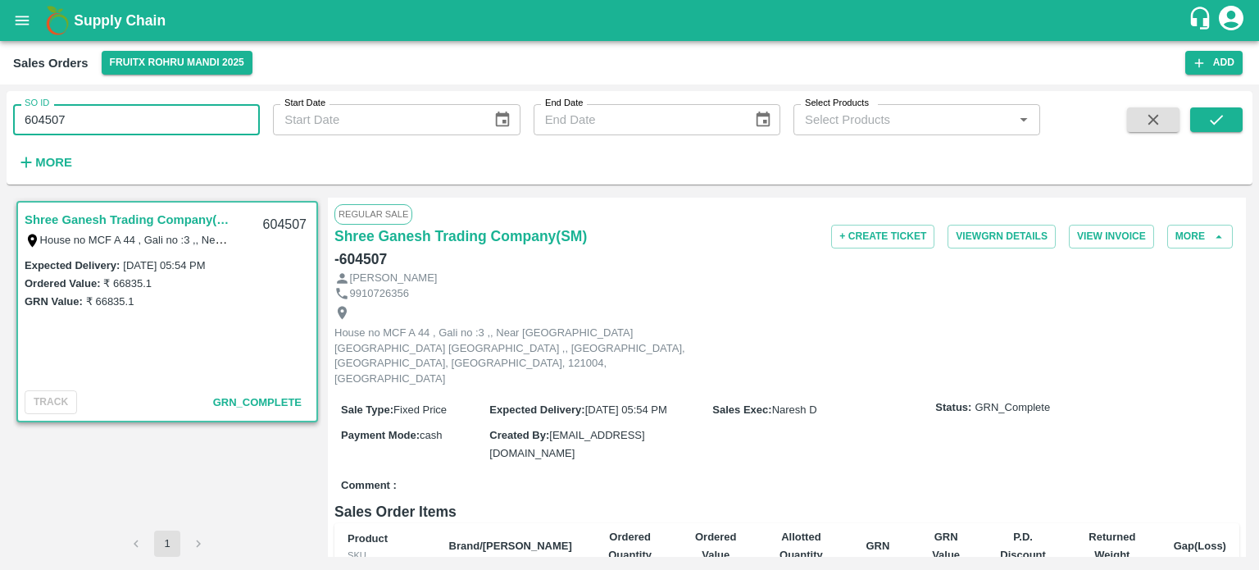
drag, startPoint x: 59, startPoint y: 116, endPoint x: 130, endPoint y: 112, distance: 71.4
click at [130, 112] on input "604507" at bounding box center [136, 119] width 247 height 31
click at [130, 112] on input "604508" at bounding box center [136, 119] width 247 height 31
click at [1208, 122] on icon "submit" at bounding box center [1217, 120] width 18 height 18
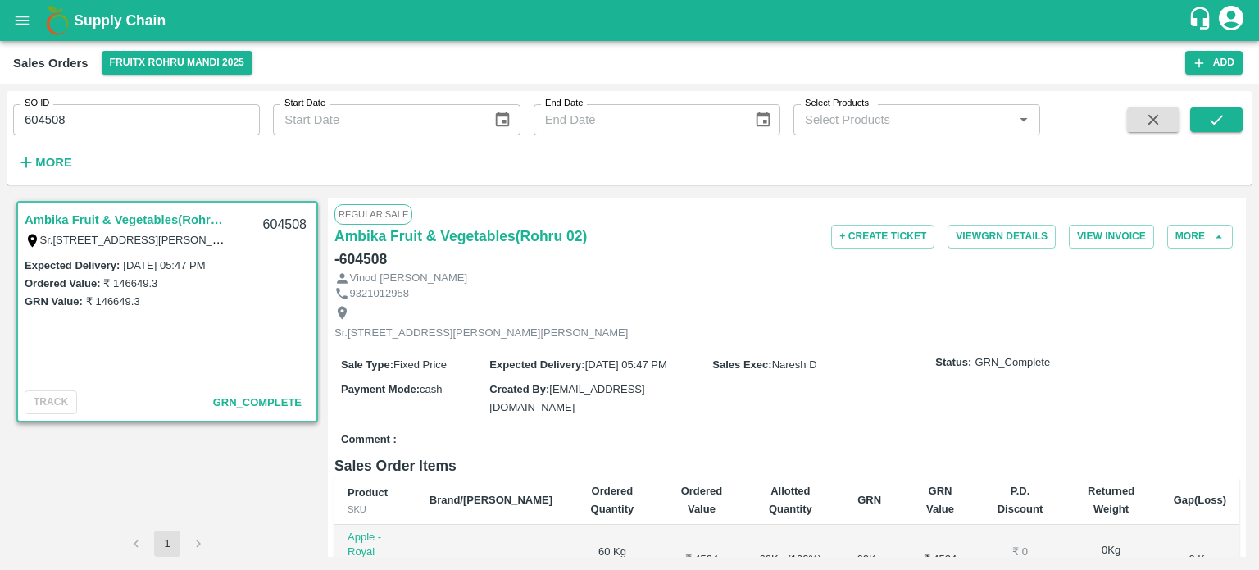
click at [122, 121] on input "604508" at bounding box center [136, 119] width 247 height 31
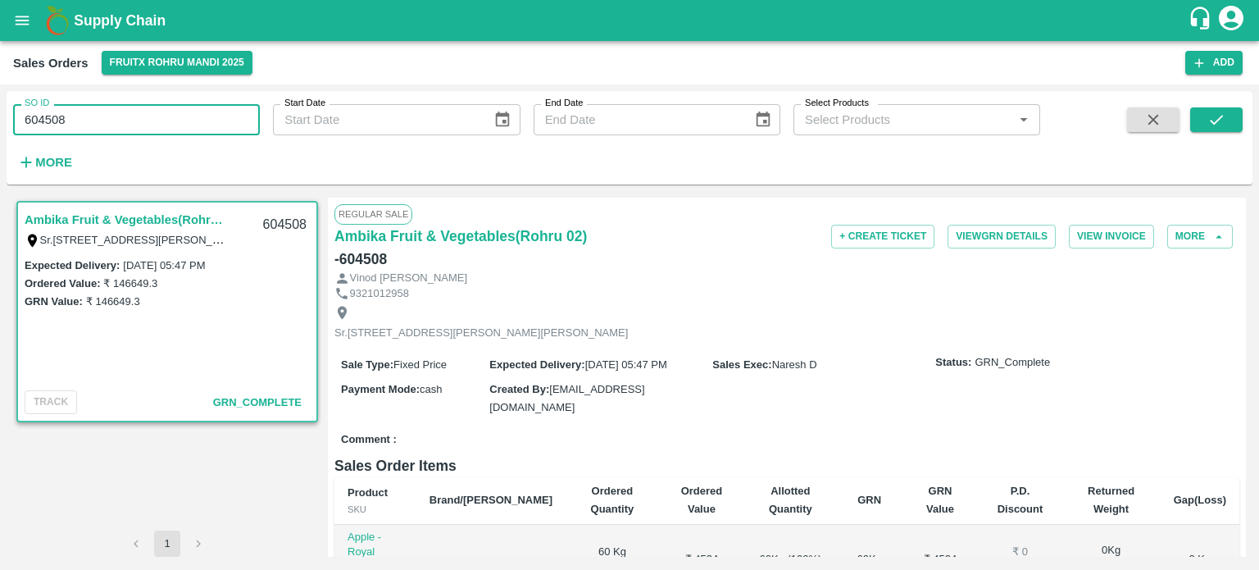
drag, startPoint x: 47, startPoint y: 116, endPoint x: 157, endPoint y: 109, distance: 110.0
click at [154, 111] on input "604508" at bounding box center [136, 119] width 247 height 31
click at [1210, 121] on icon "submit" at bounding box center [1217, 120] width 18 height 18
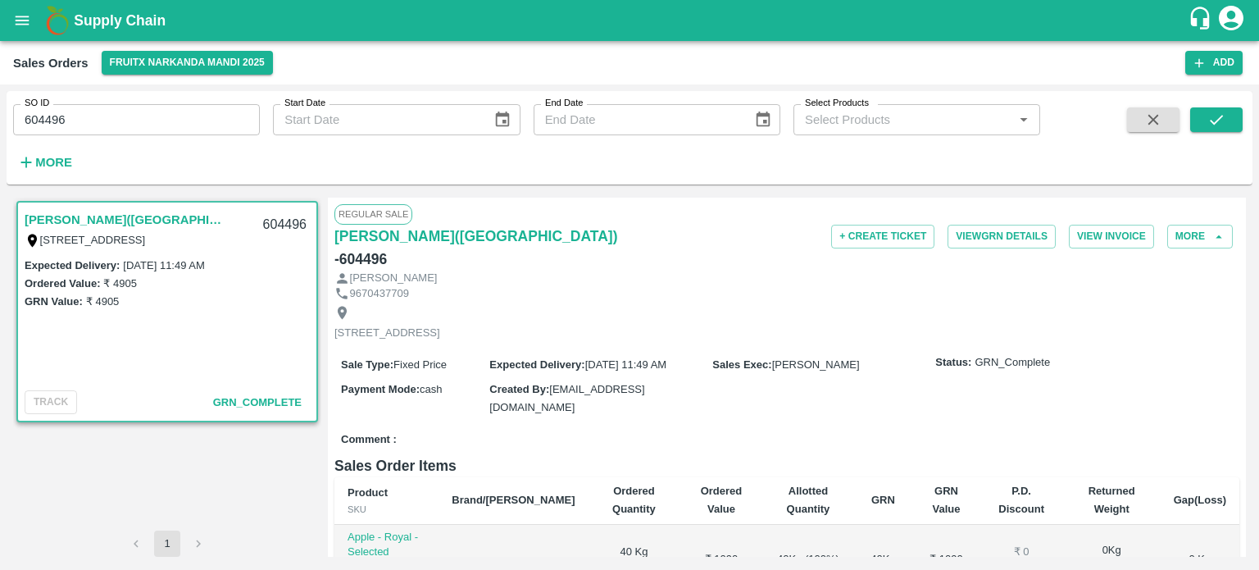
click at [161, 121] on input "604496" at bounding box center [136, 119] width 247 height 31
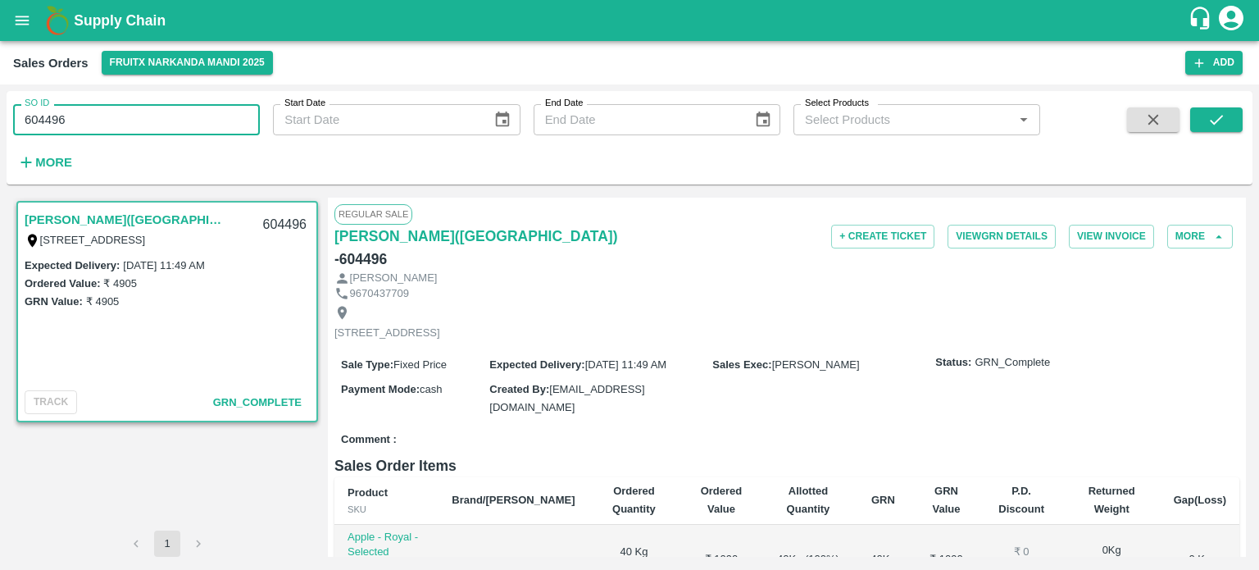
click at [161, 121] on input "604496" at bounding box center [136, 119] width 247 height 31
drag, startPoint x: 51, startPoint y: 116, endPoint x: 127, endPoint y: 122, distance: 76.5
click at [127, 123] on input "604496" at bounding box center [136, 119] width 247 height 31
click at [1234, 117] on button "submit" at bounding box center [1216, 119] width 52 height 25
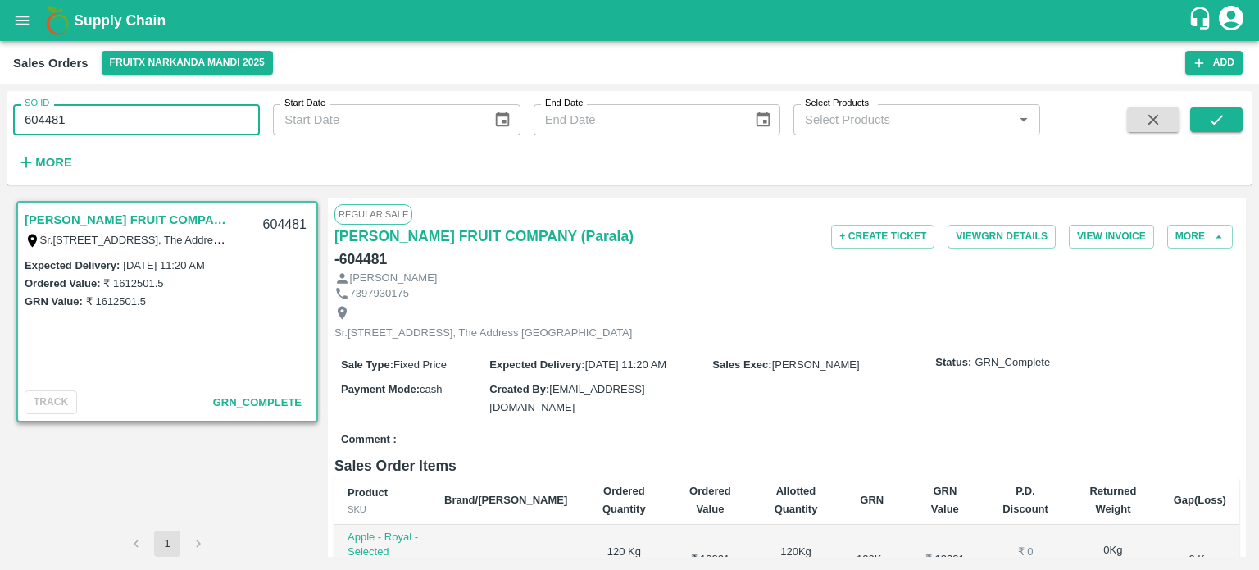
click at [126, 123] on input "604481" at bounding box center [136, 119] width 247 height 31
drag, startPoint x: 52, startPoint y: 111, endPoint x: 158, endPoint y: 120, distance: 106.1
click at [157, 120] on input "604481" at bounding box center [136, 119] width 247 height 31
click at [151, 121] on input "604472" at bounding box center [136, 119] width 247 height 31
click at [1206, 111] on button "submit" at bounding box center [1216, 119] width 52 height 25
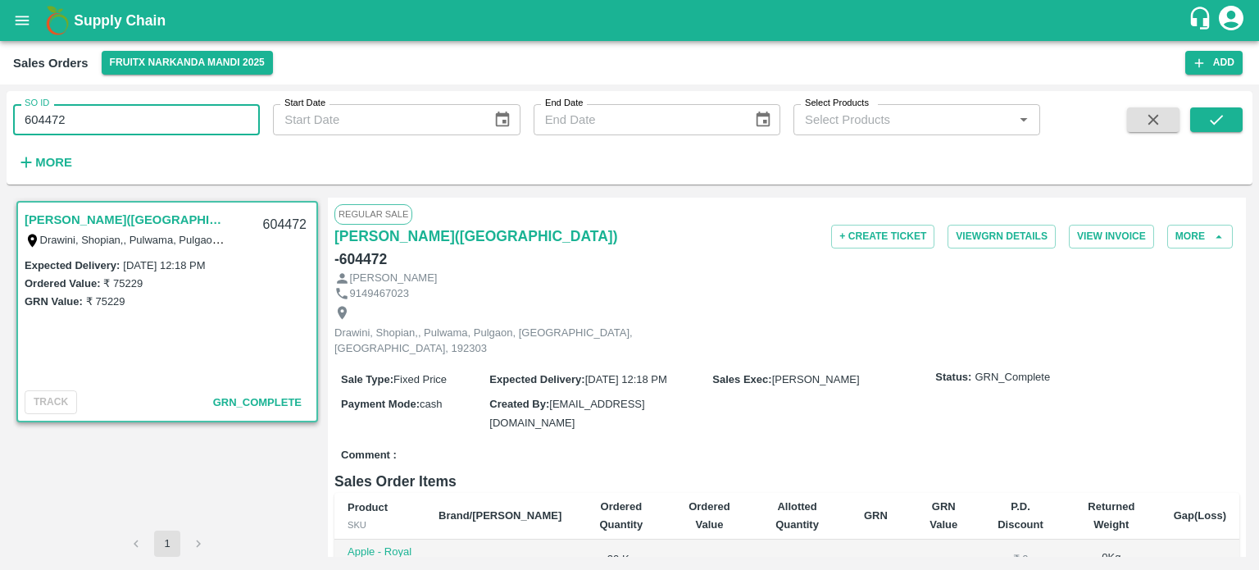
drag, startPoint x: 43, startPoint y: 116, endPoint x: 115, endPoint y: 125, distance: 72.6
click at [132, 124] on input "604472" at bounding box center [136, 119] width 247 height 31
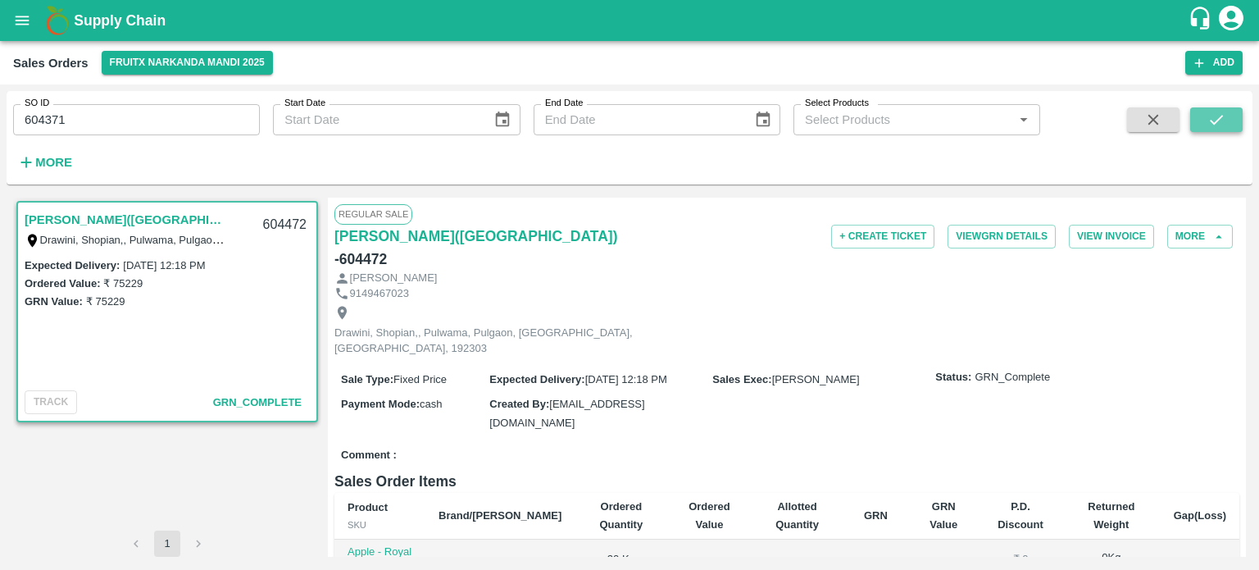
click at [1241, 116] on button "submit" at bounding box center [1216, 119] width 52 height 25
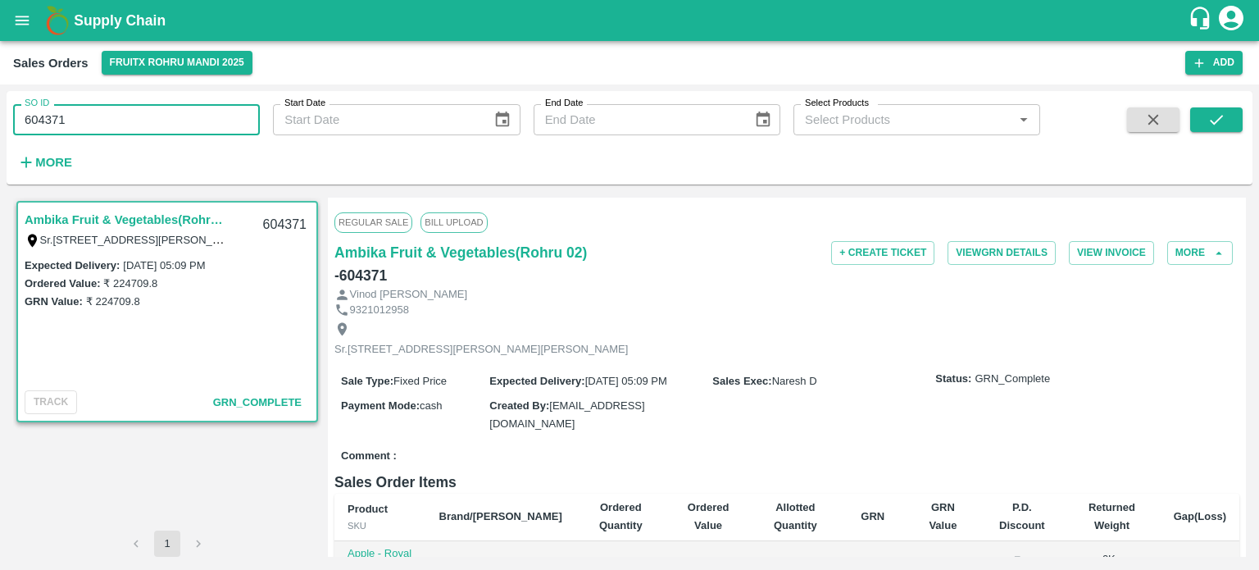
click at [87, 117] on input "604371" at bounding box center [136, 119] width 247 height 31
drag, startPoint x: 46, startPoint y: 113, endPoint x: 189, endPoint y: 112, distance: 142.6
click at [188, 113] on input "604371" at bounding box center [136, 119] width 247 height 31
click at [187, 108] on input "604469" at bounding box center [136, 119] width 247 height 31
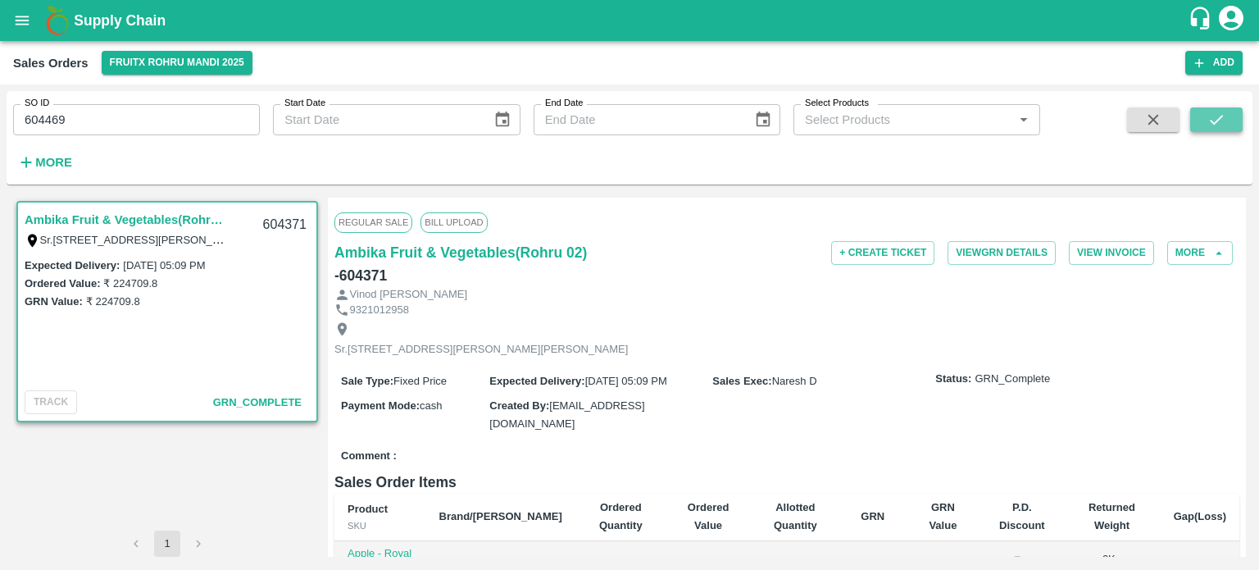
click at [1216, 127] on icon "submit" at bounding box center [1217, 120] width 18 height 18
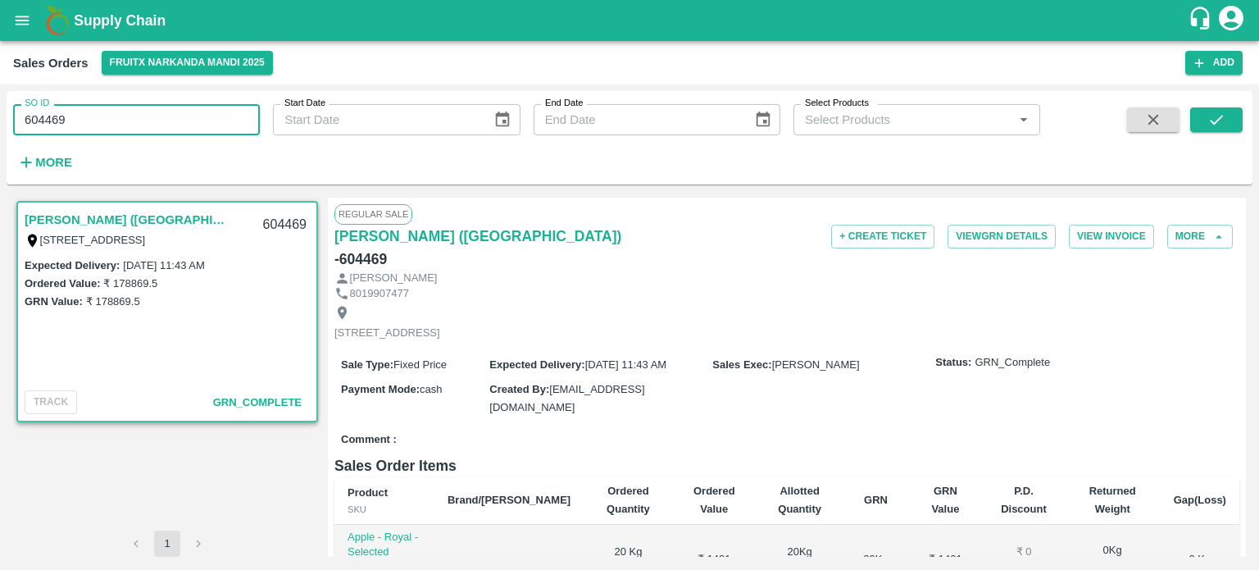
drag, startPoint x: 52, startPoint y: 116, endPoint x: 153, endPoint y: 124, distance: 101.2
click at [153, 124] on input "604469" at bounding box center [136, 119] width 247 height 31
click at [151, 118] on input "604471" at bounding box center [136, 119] width 247 height 31
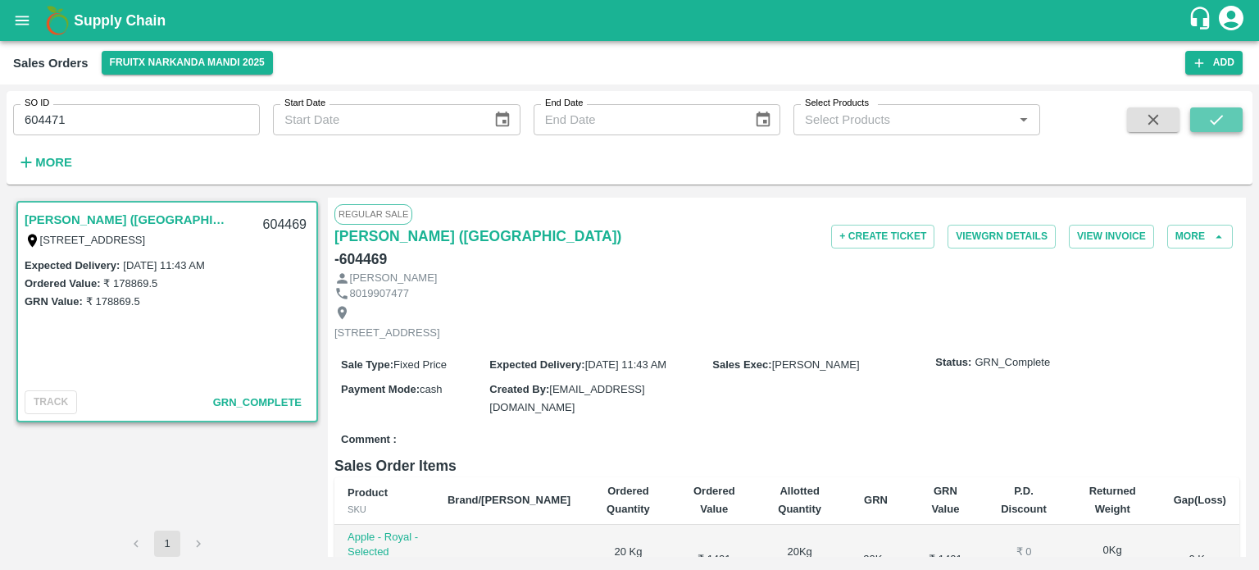
click at [1197, 125] on button "submit" at bounding box center [1216, 119] width 52 height 25
click at [134, 111] on input "604471" at bounding box center [136, 119] width 247 height 31
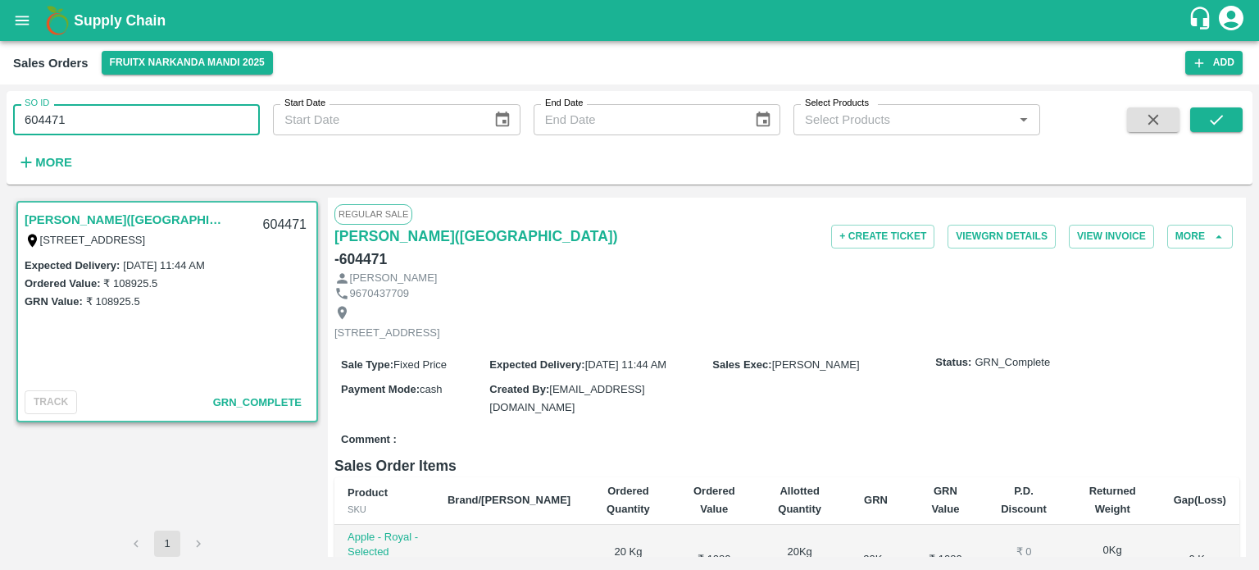
drag, startPoint x: 52, startPoint y: 118, endPoint x: 157, endPoint y: 115, distance: 105.0
click at [157, 115] on input "604471" at bounding box center [136, 119] width 247 height 31
click at [180, 109] on input "604463" at bounding box center [136, 119] width 247 height 31
click at [1224, 127] on icon "submit" at bounding box center [1217, 120] width 18 height 18
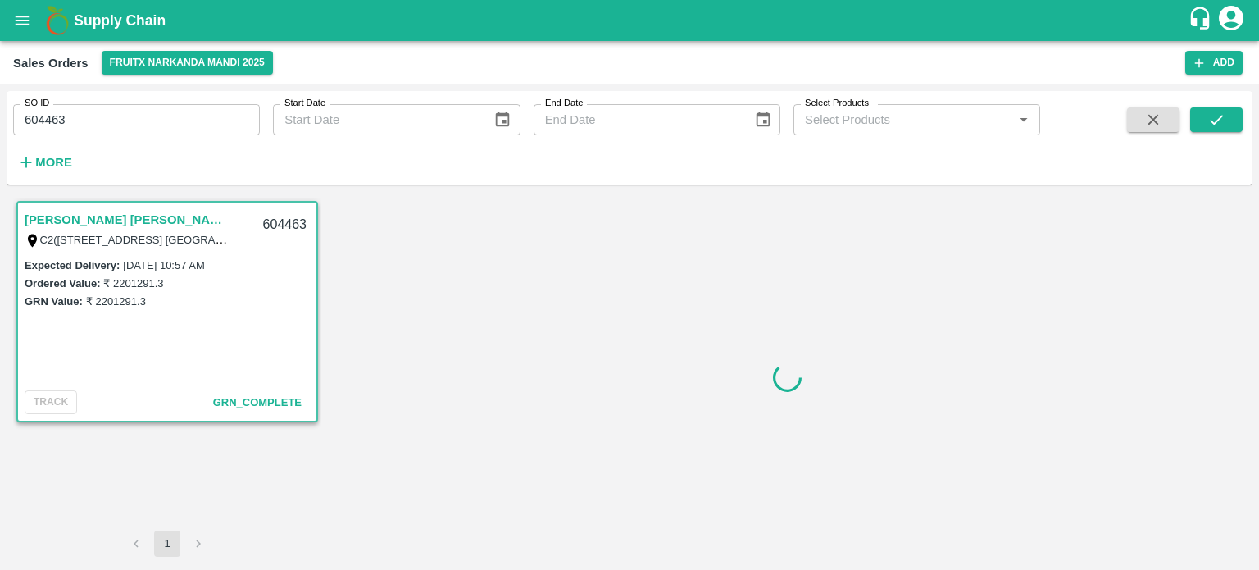
click at [147, 112] on input "604463" at bounding box center [136, 119] width 247 height 31
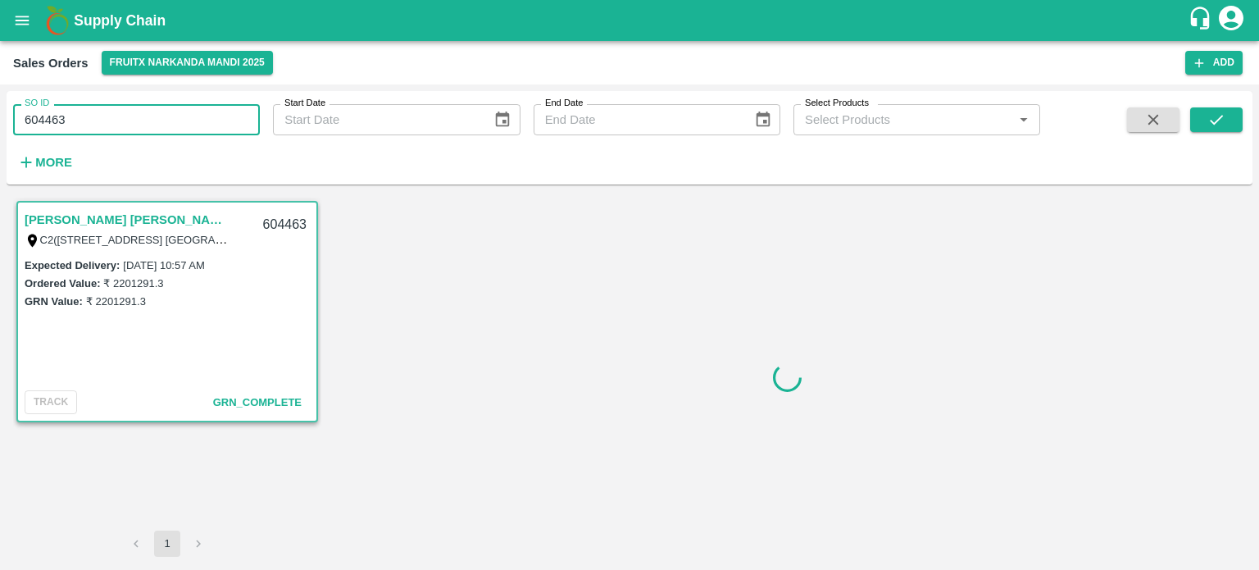
drag, startPoint x: 52, startPoint y: 119, endPoint x: 193, endPoint y: 121, distance: 141.0
click at [193, 121] on input "604463" at bounding box center [136, 119] width 247 height 31
click at [216, 122] on input "604476" at bounding box center [136, 119] width 247 height 31
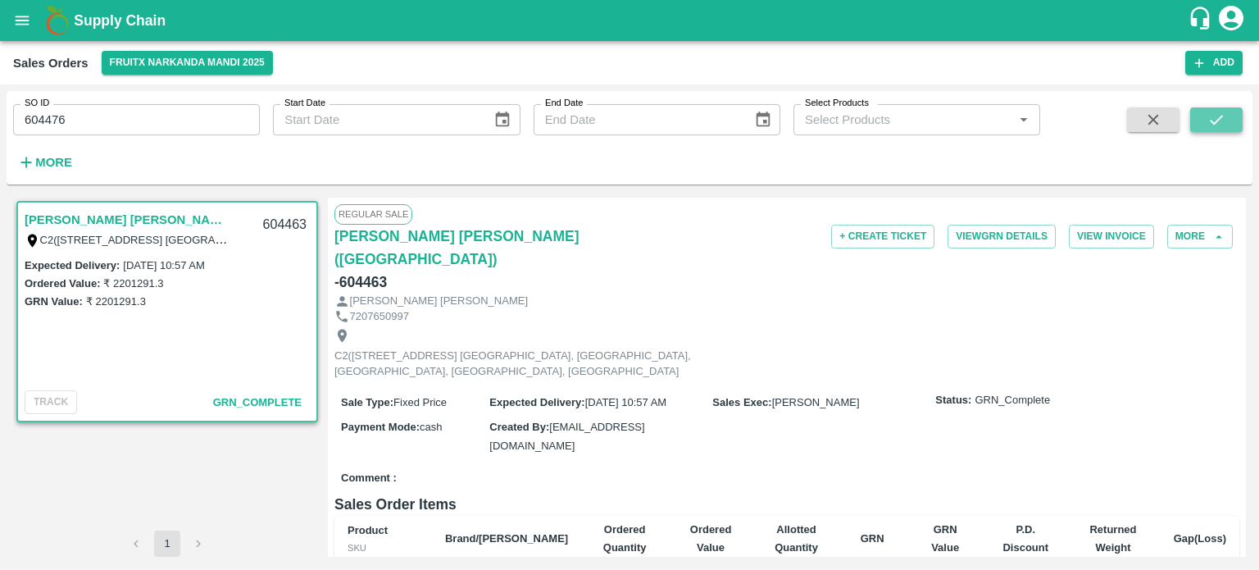
click at [1226, 126] on button "submit" at bounding box center [1216, 119] width 52 height 25
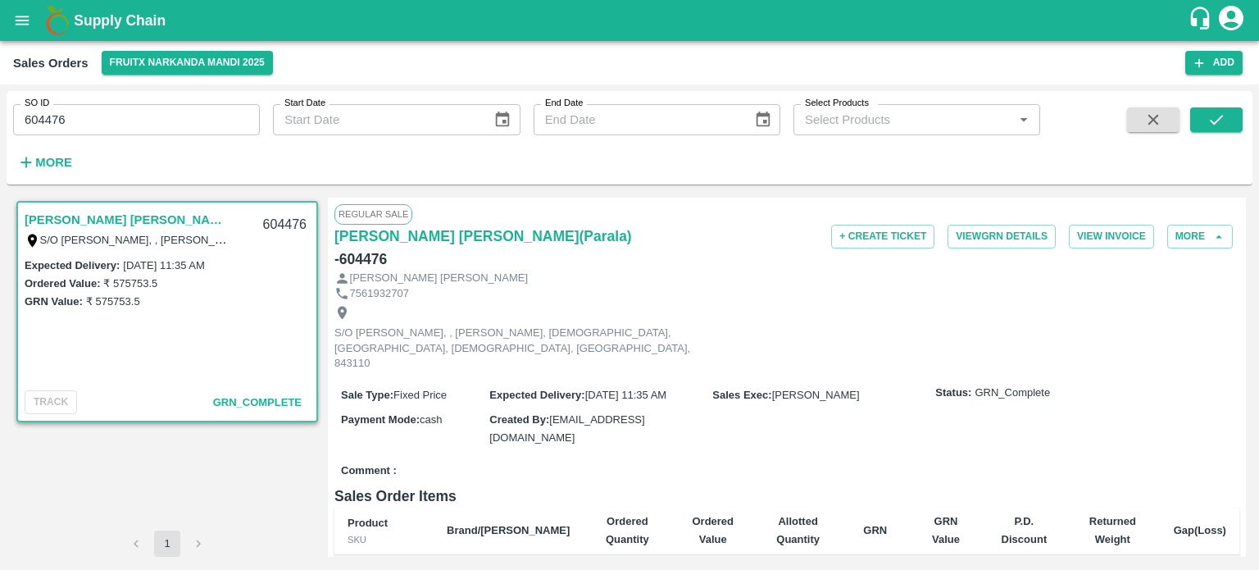
click at [149, 116] on input "604476" at bounding box center [136, 119] width 247 height 31
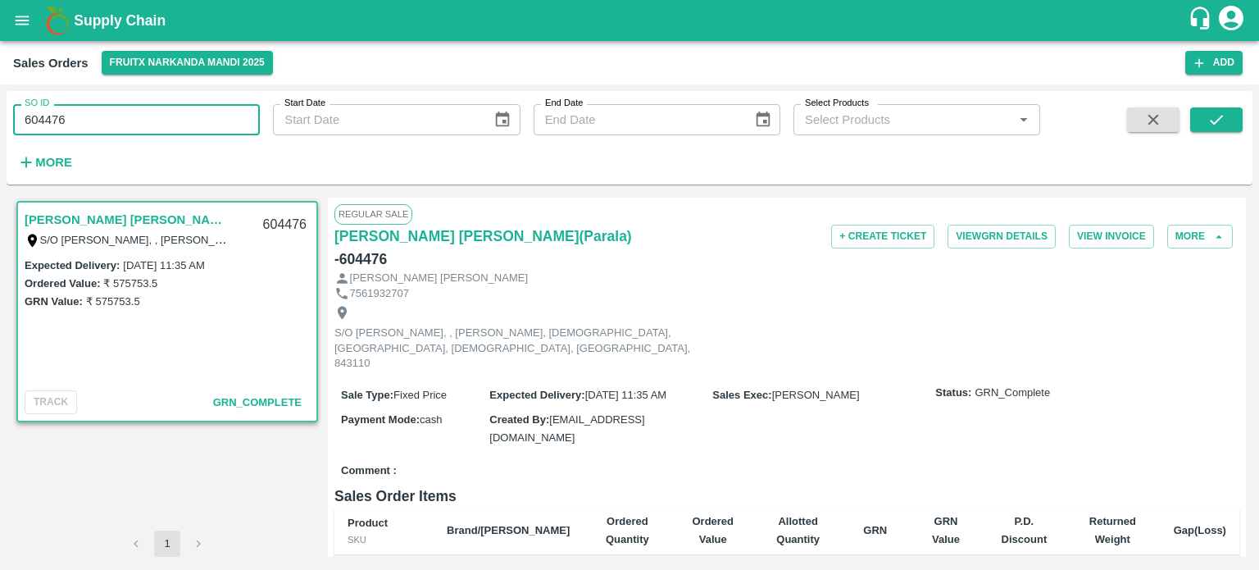
drag, startPoint x: 171, startPoint y: 134, endPoint x: 203, endPoint y: 117, distance: 36.3
click at [215, 130] on input "604476" at bounding box center [136, 119] width 247 height 31
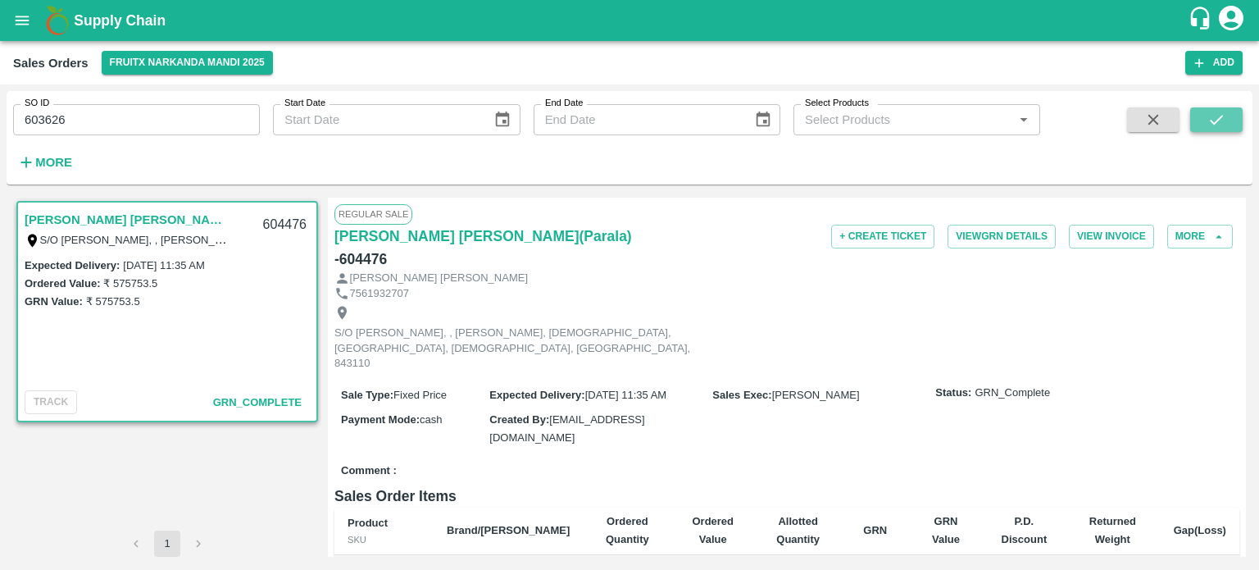
click at [1208, 122] on icon "submit" at bounding box center [1217, 120] width 18 height 18
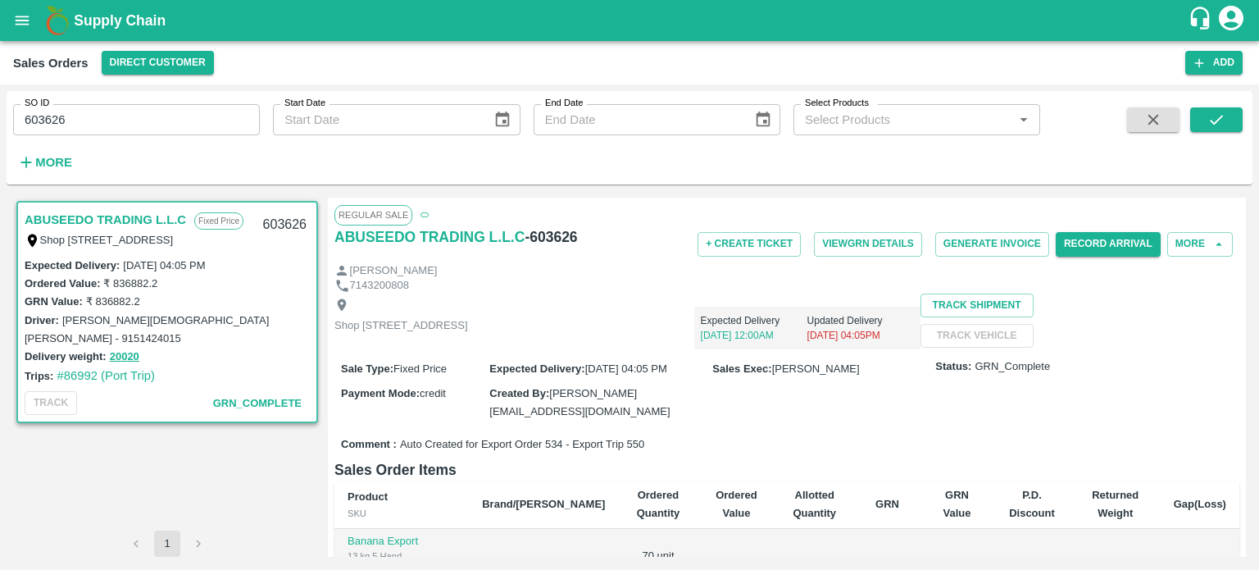
click at [103, 113] on input "603626" at bounding box center [136, 119] width 247 height 31
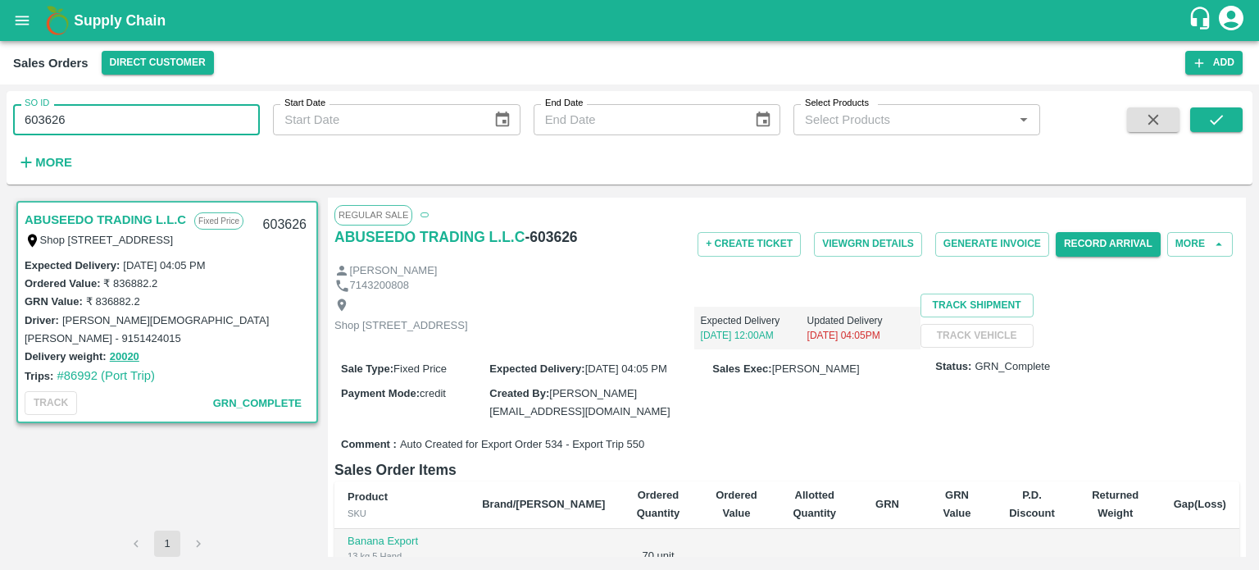
drag, startPoint x: 103, startPoint y: 113, endPoint x: 0, endPoint y: 117, distance: 103.4
click at [0, 117] on div "SO ID 603626 SO ID Start Date Start Date End Date End Date Select Products Sele…" at bounding box center [629, 326] width 1259 height 485
click at [45, 122] on input "603626" at bounding box center [136, 119] width 247 height 31
drag, startPoint x: 39, startPoint y: 117, endPoint x: 224, endPoint y: 127, distance: 184.7
click at [223, 128] on input "603626" at bounding box center [136, 119] width 247 height 31
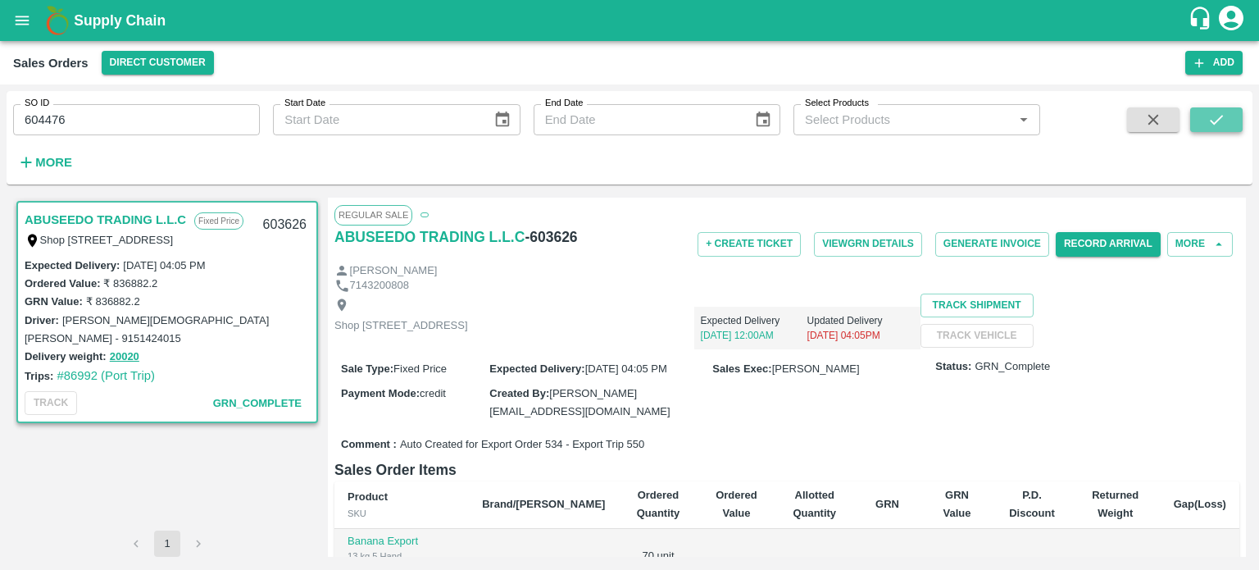
click at [1216, 130] on button "submit" at bounding box center [1216, 119] width 52 height 25
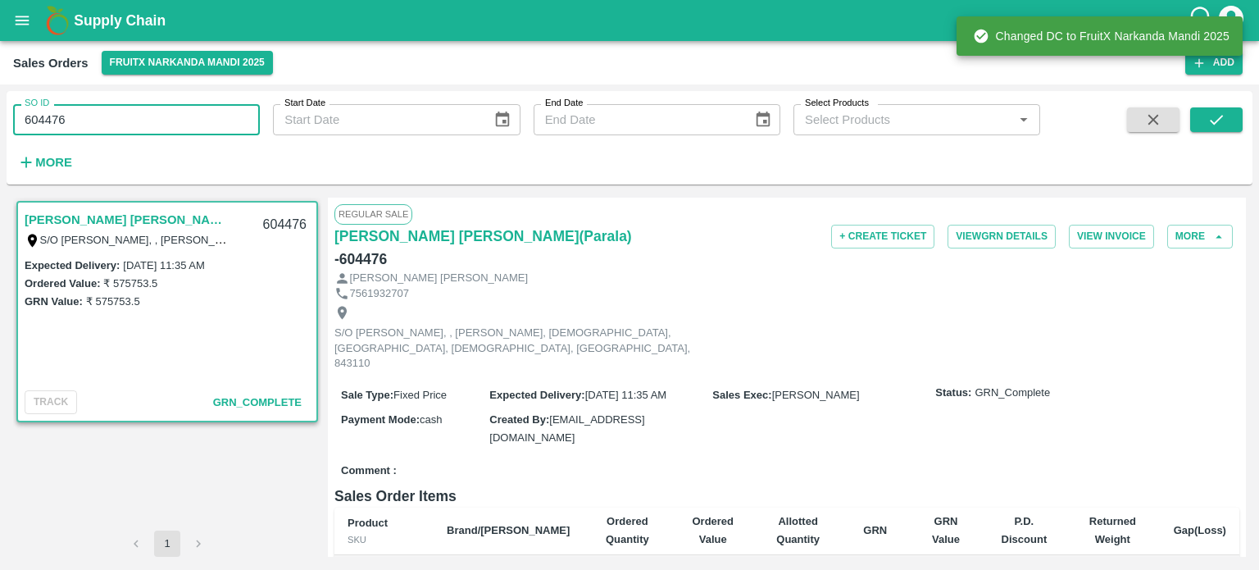
drag, startPoint x: 157, startPoint y: 122, endPoint x: 0, endPoint y: 116, distance: 156.7
click at [0, 116] on div "SO ID 604476 SO ID Start Date Start Date End Date End Date Select Products Sele…" at bounding box center [629, 326] width 1259 height 485
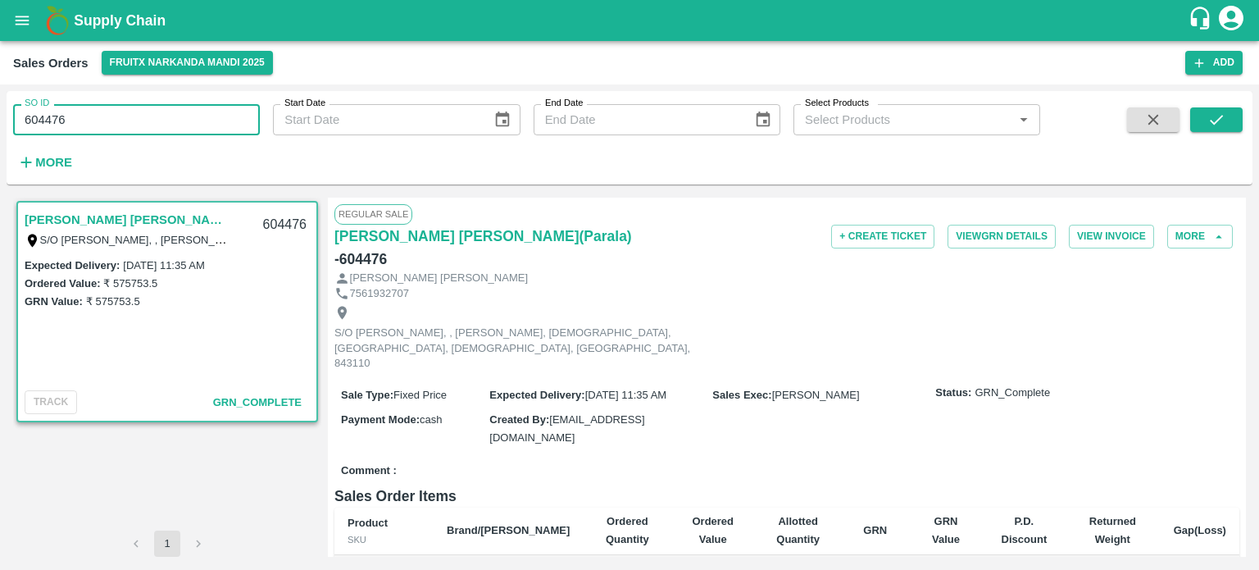
click at [171, 122] on input "604476" at bounding box center [136, 119] width 247 height 31
drag, startPoint x: 36, startPoint y: 117, endPoint x: 197, endPoint y: 131, distance: 161.3
click at [197, 131] on input "604476" at bounding box center [136, 119] width 247 height 31
click at [1220, 123] on icon "submit" at bounding box center [1217, 120] width 18 height 18
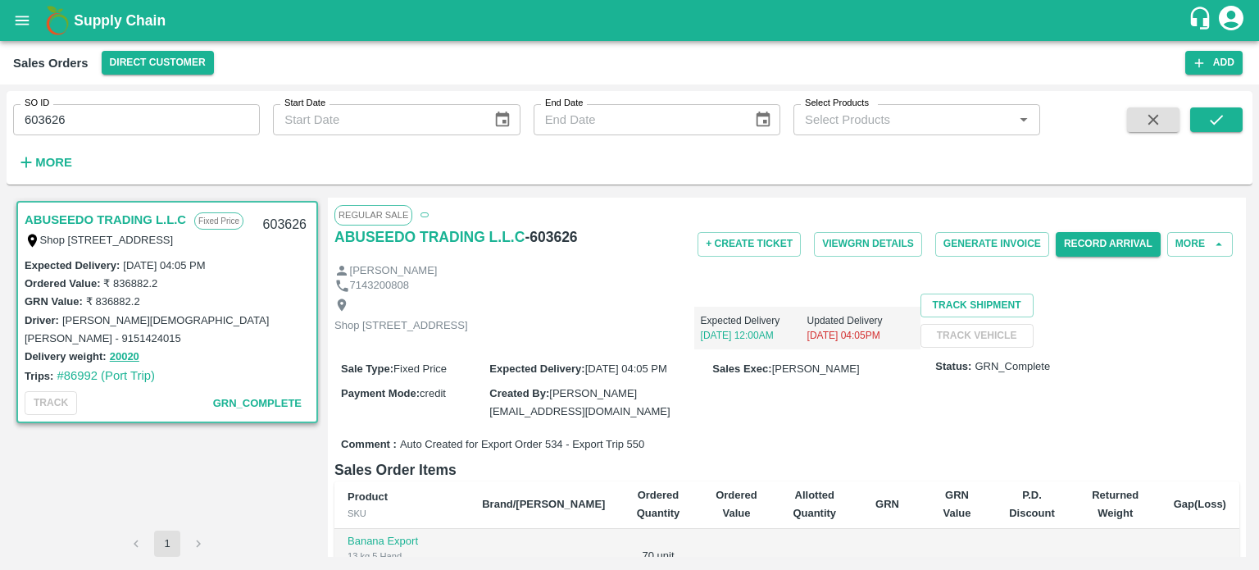
type input "603626"
type input "DD/MM/YYYY"
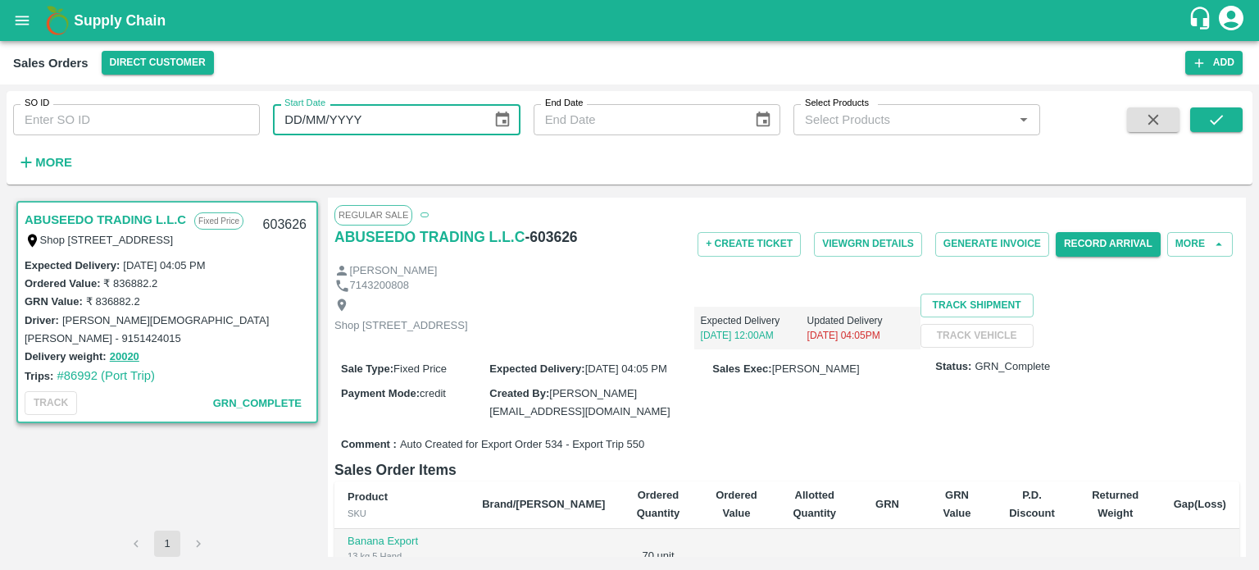
type input "DD/MM/YYYY"
click at [252, 111] on input "SO ID" at bounding box center [136, 119] width 247 height 31
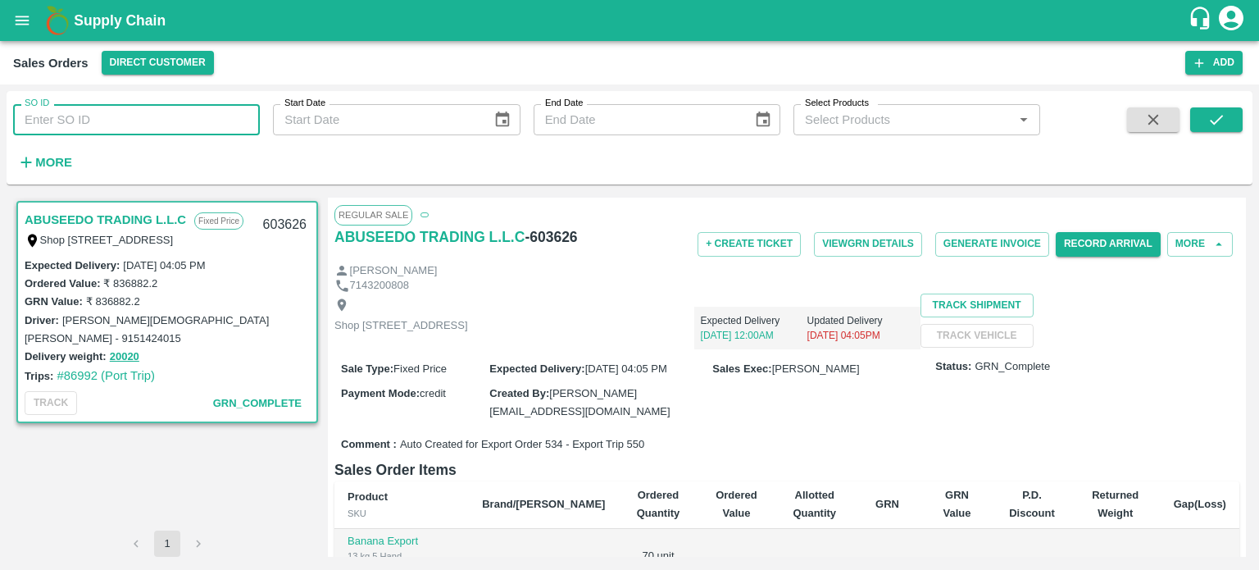
click at [113, 120] on input "SO ID" at bounding box center [136, 119] width 247 height 31
type input "604012"
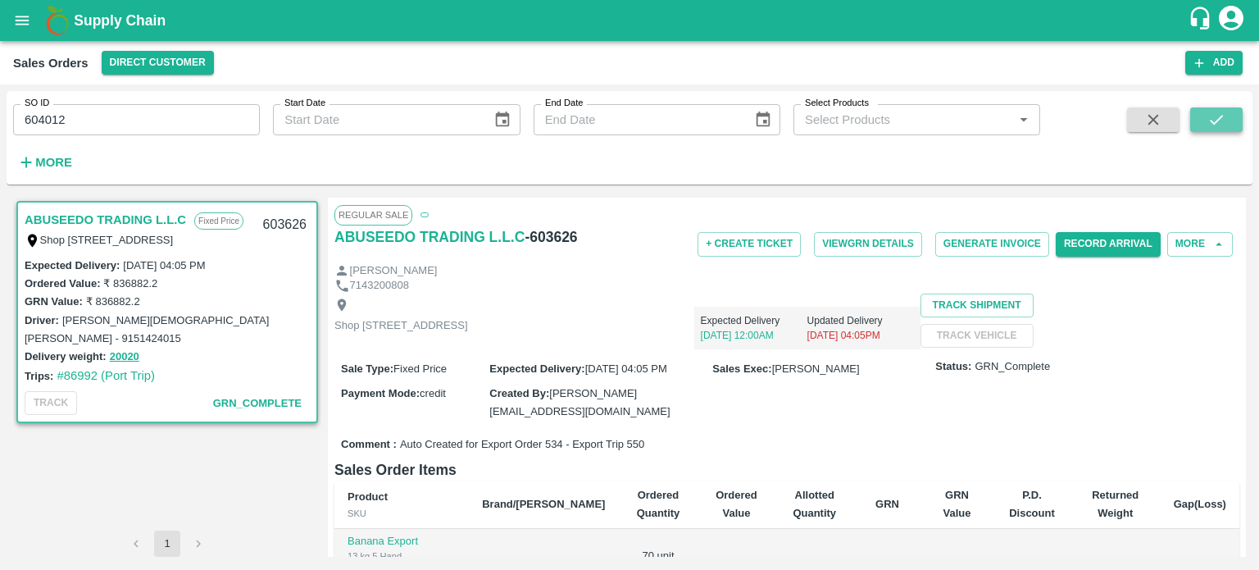
click at [1235, 123] on button "submit" at bounding box center [1216, 119] width 52 height 25
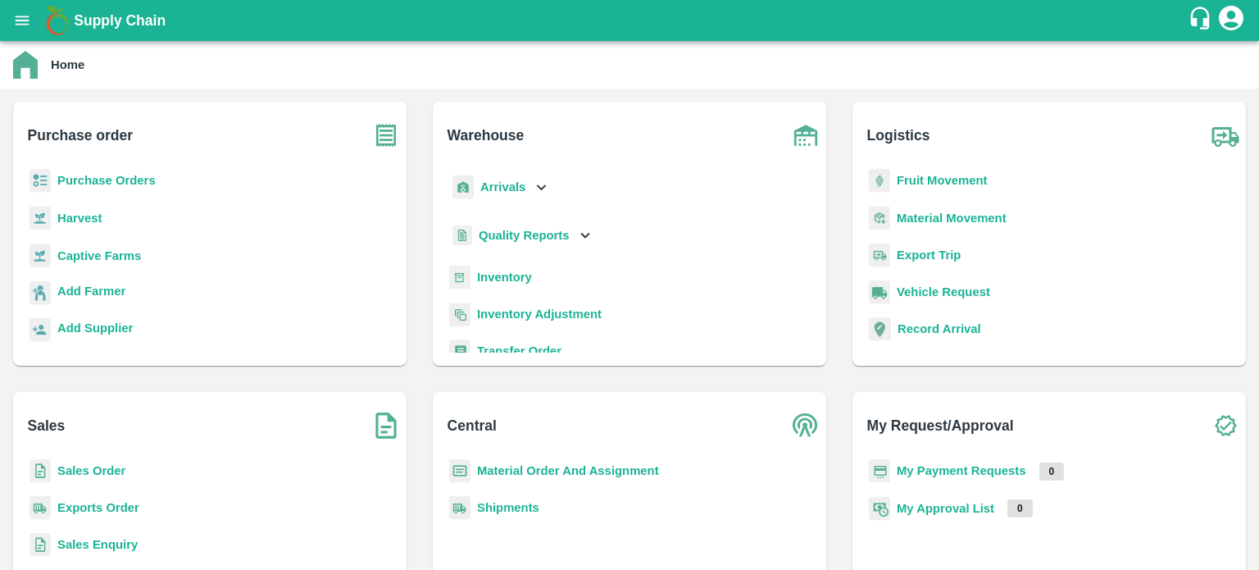
click at [132, 512] on b "Exports Order" at bounding box center [98, 507] width 82 height 13
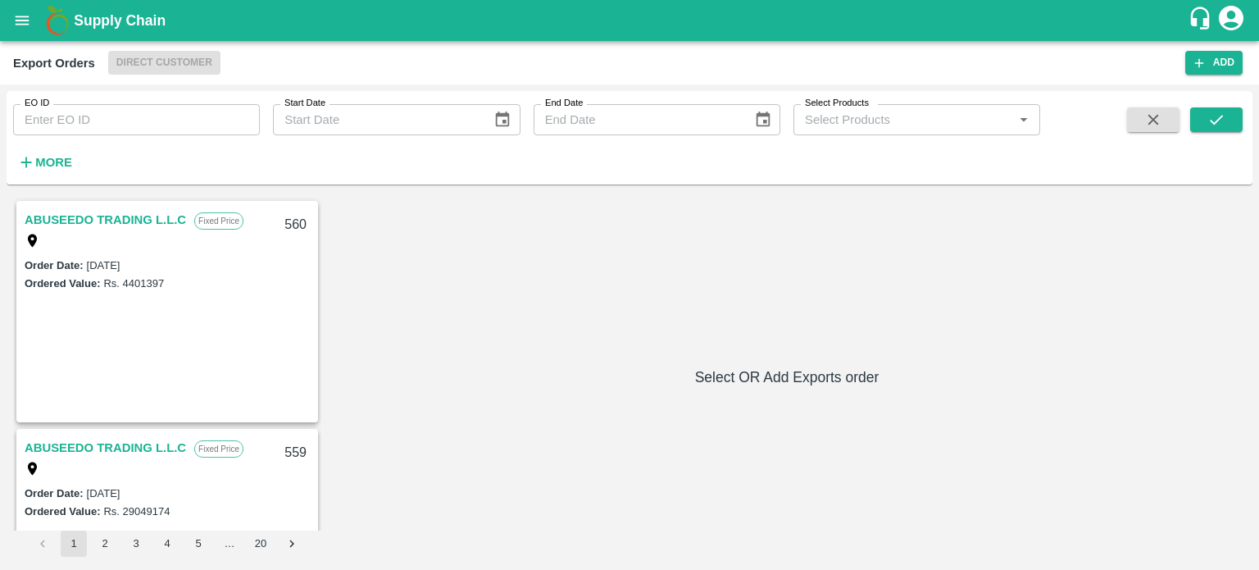
click at [205, 130] on input "EO ID" at bounding box center [136, 119] width 247 height 31
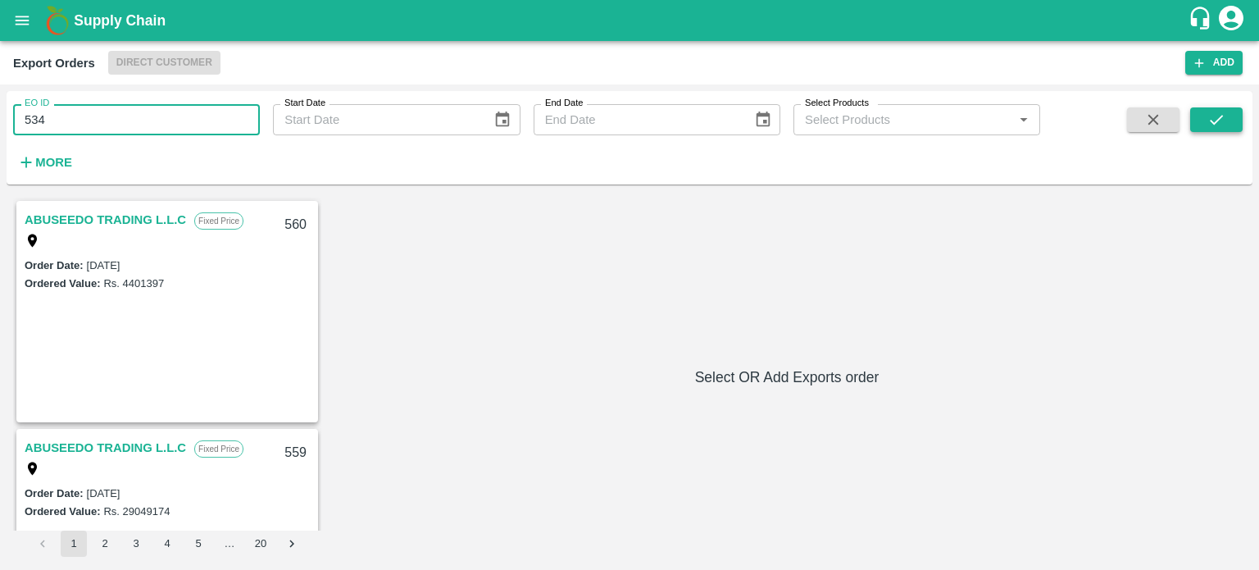
type input "534"
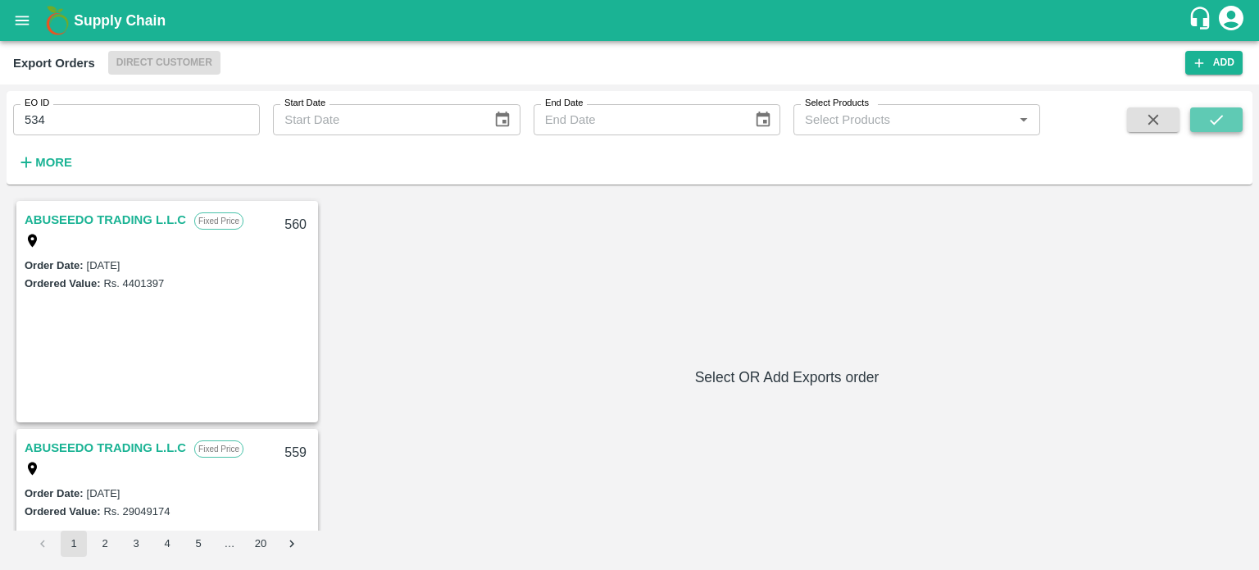
click at [1235, 128] on button "submit" at bounding box center [1216, 119] width 52 height 25
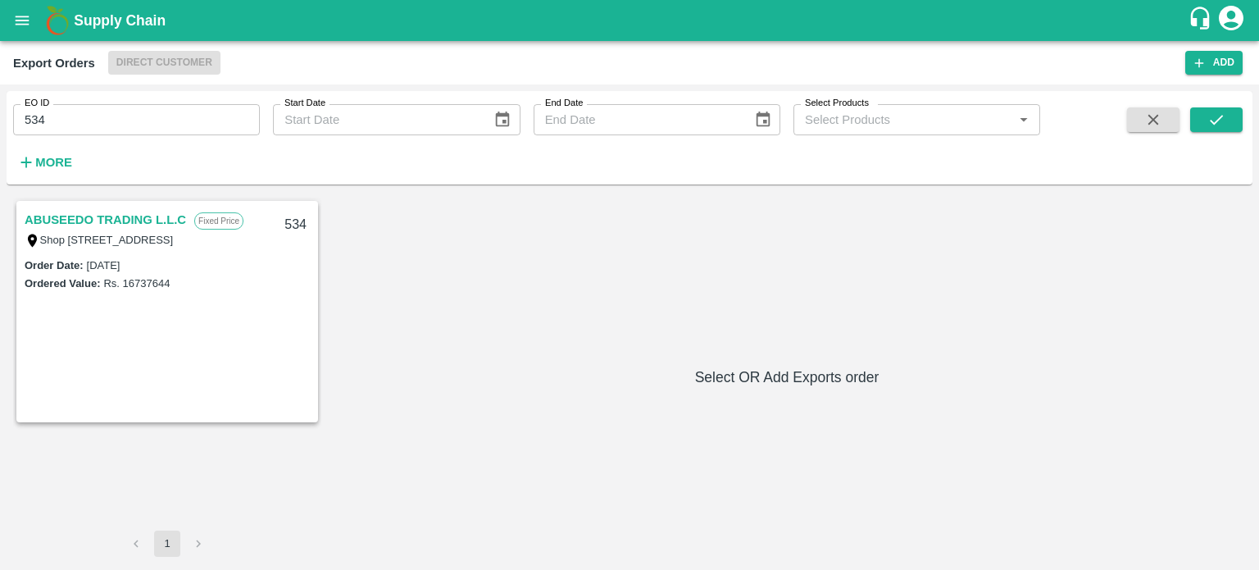
click at [143, 212] on link "ABUSEEDO TRADING L.L.C" at bounding box center [105, 219] width 161 height 21
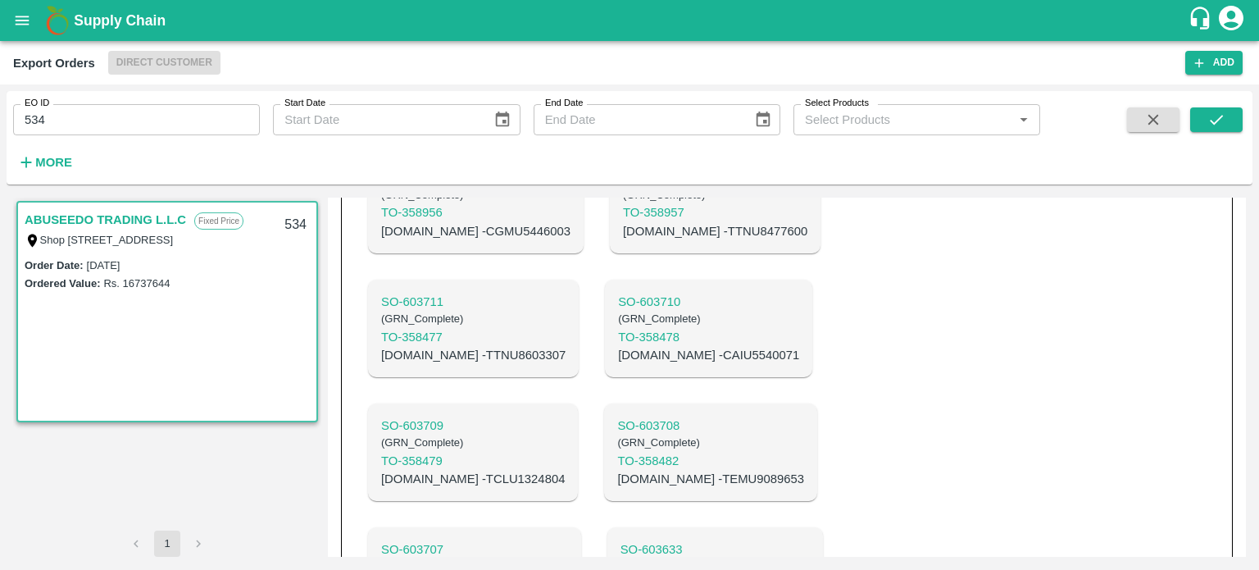
scroll to position [794, 0]
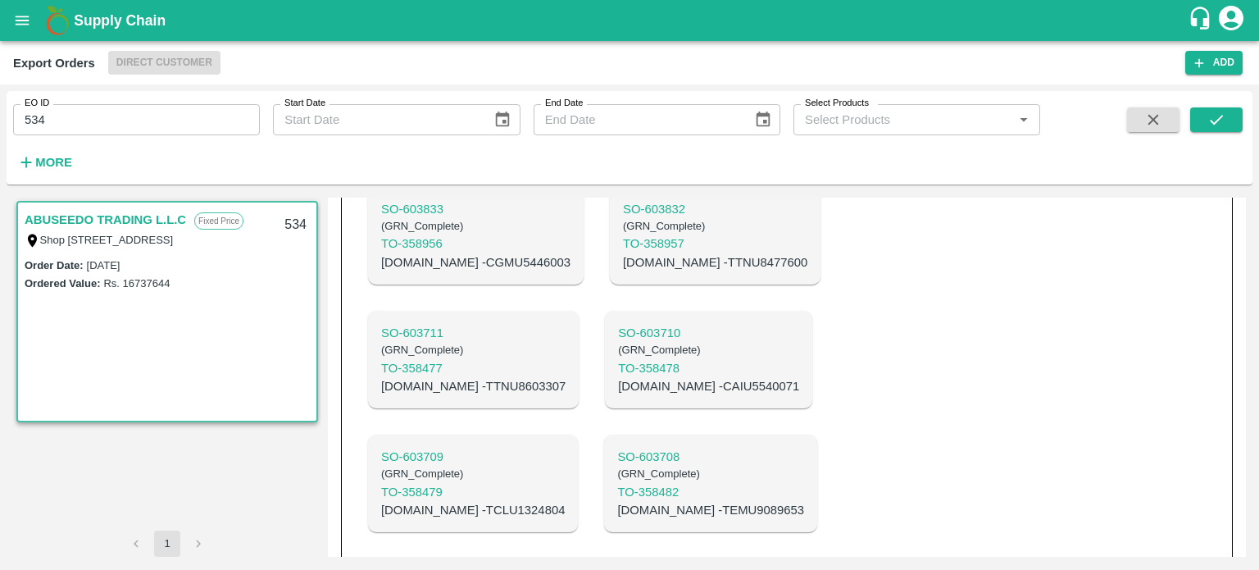
click at [144, 140] on div "EO ID 534 EO ID Start Date Start Date End Date End Date Select Products Select …" at bounding box center [520, 133] width 1040 height 85
click at [33, 110] on label "EO ID" at bounding box center [37, 103] width 25 height 13
click at [33, 110] on input "534" at bounding box center [136, 119] width 247 height 31
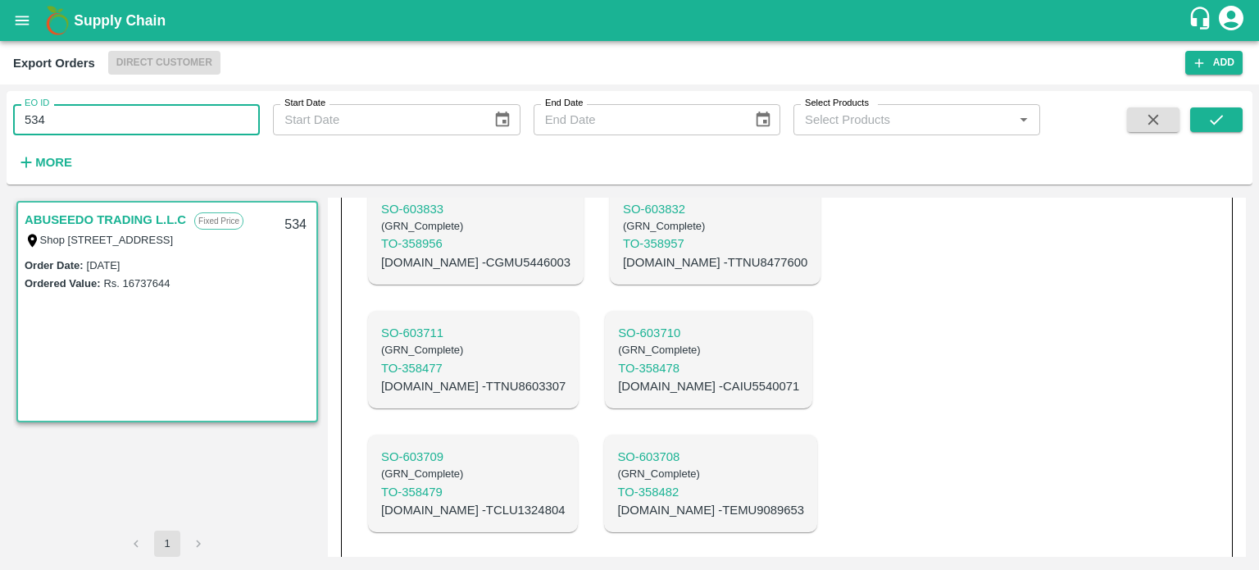
drag, startPoint x: 32, startPoint y: 118, endPoint x: 130, endPoint y: 122, distance: 98.5
click at [130, 122] on input "534" at bounding box center [136, 119] width 247 height 31
type input "546"
click at [1194, 124] on button "submit" at bounding box center [1216, 119] width 52 height 25
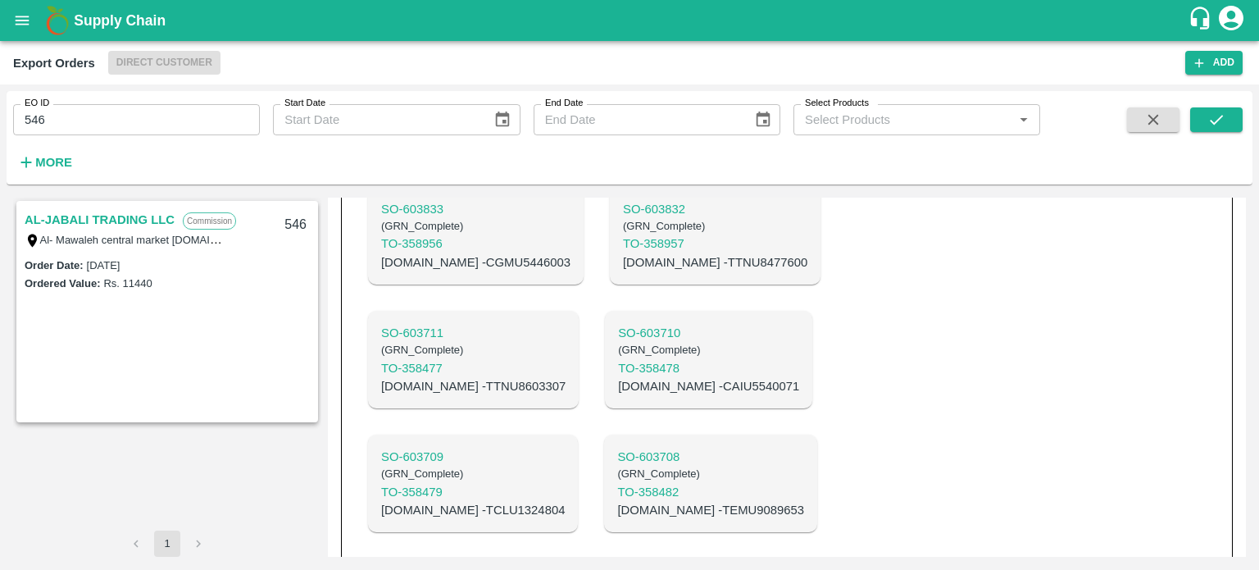
drag, startPoint x: 146, startPoint y: 222, endPoint x: 166, endPoint y: 219, distance: 19.9
click at [146, 222] on link "AL-JABALI TRADING LLC" at bounding box center [100, 219] width 150 height 21
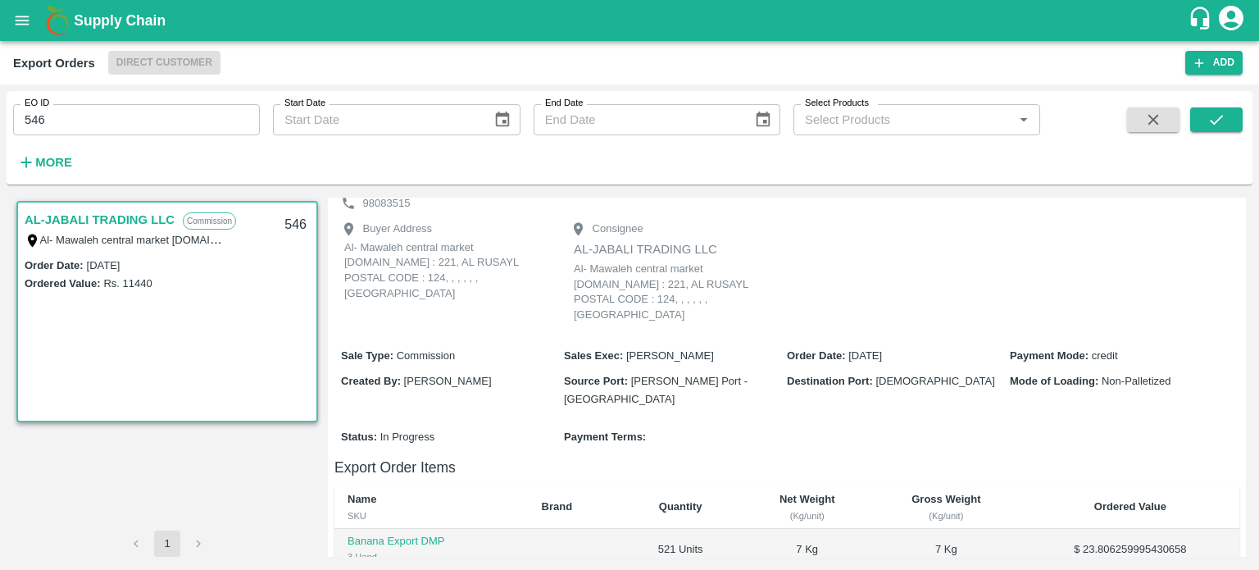
scroll to position [39, 0]
